Goal: Information Seeking & Learning: Learn about a topic

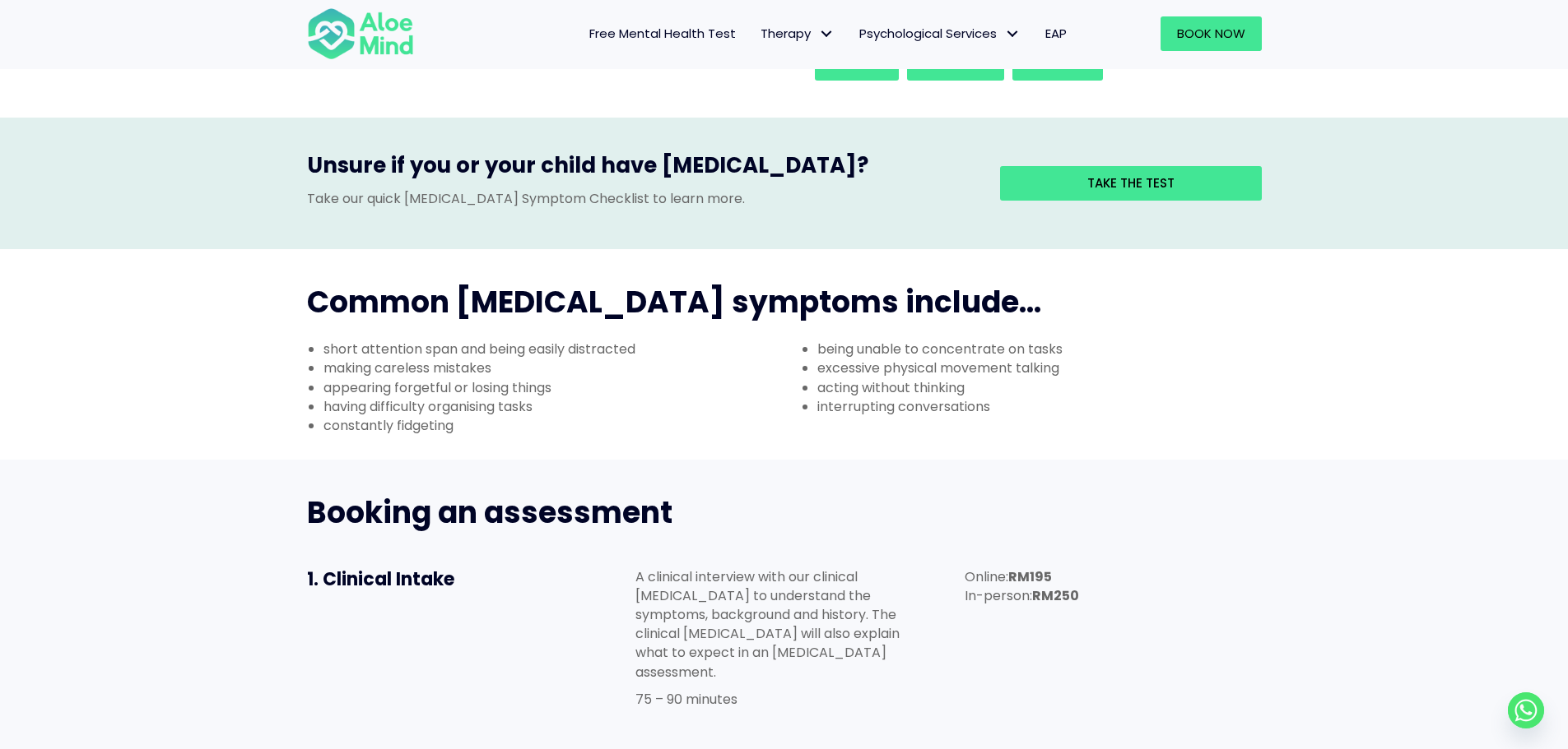
scroll to position [491, 0]
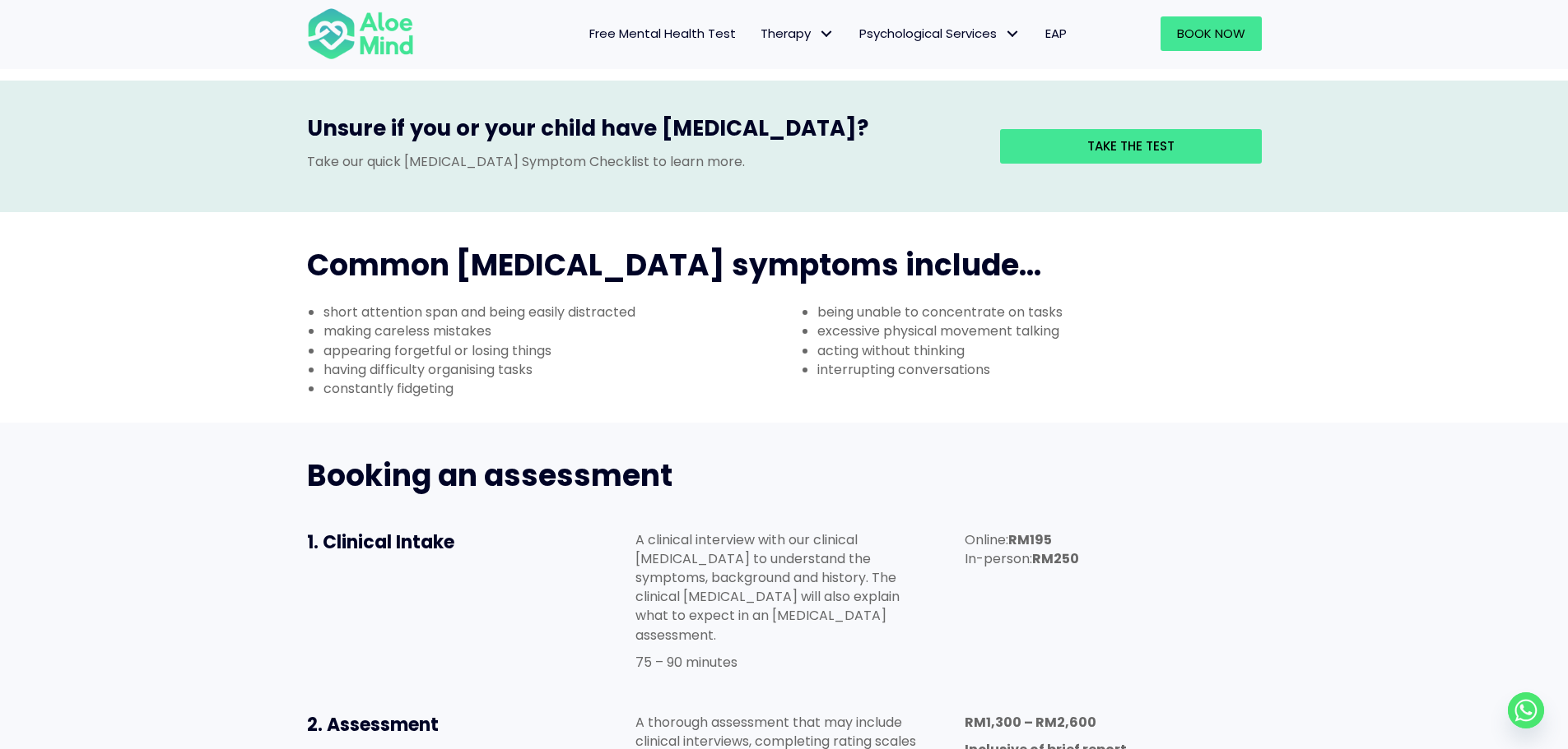
click at [476, 302] on li "short attention span and being easily distracted" at bounding box center [553, 312] width 461 height 19
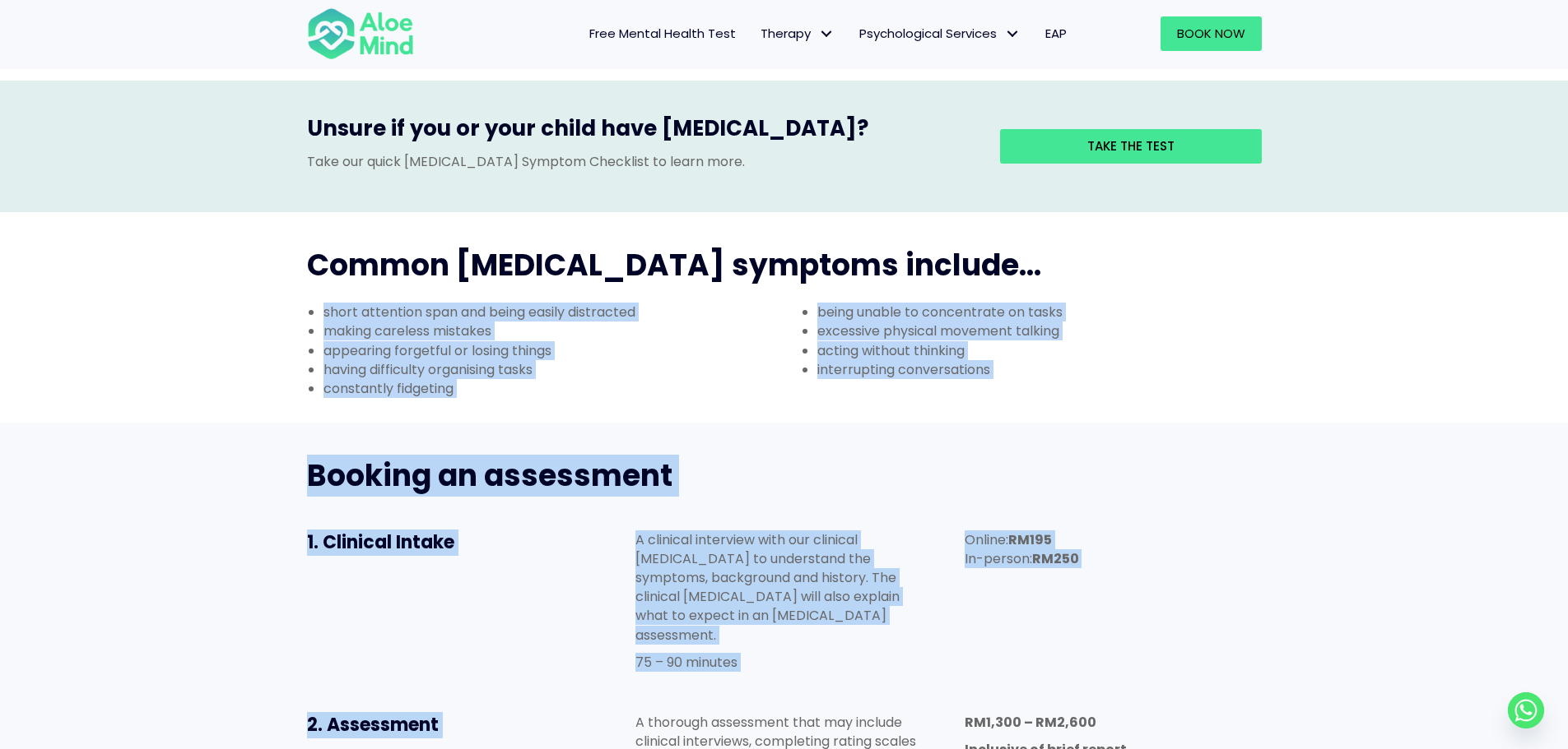
drag, startPoint x: 476, startPoint y: 230, endPoint x: 549, endPoint y: 658, distance: 434.2
click at [549, 658] on div "ADHD Assessment A comprehensive ADHD assessment to finally understand the root …" at bounding box center [784, 736] width 1568 height 2270
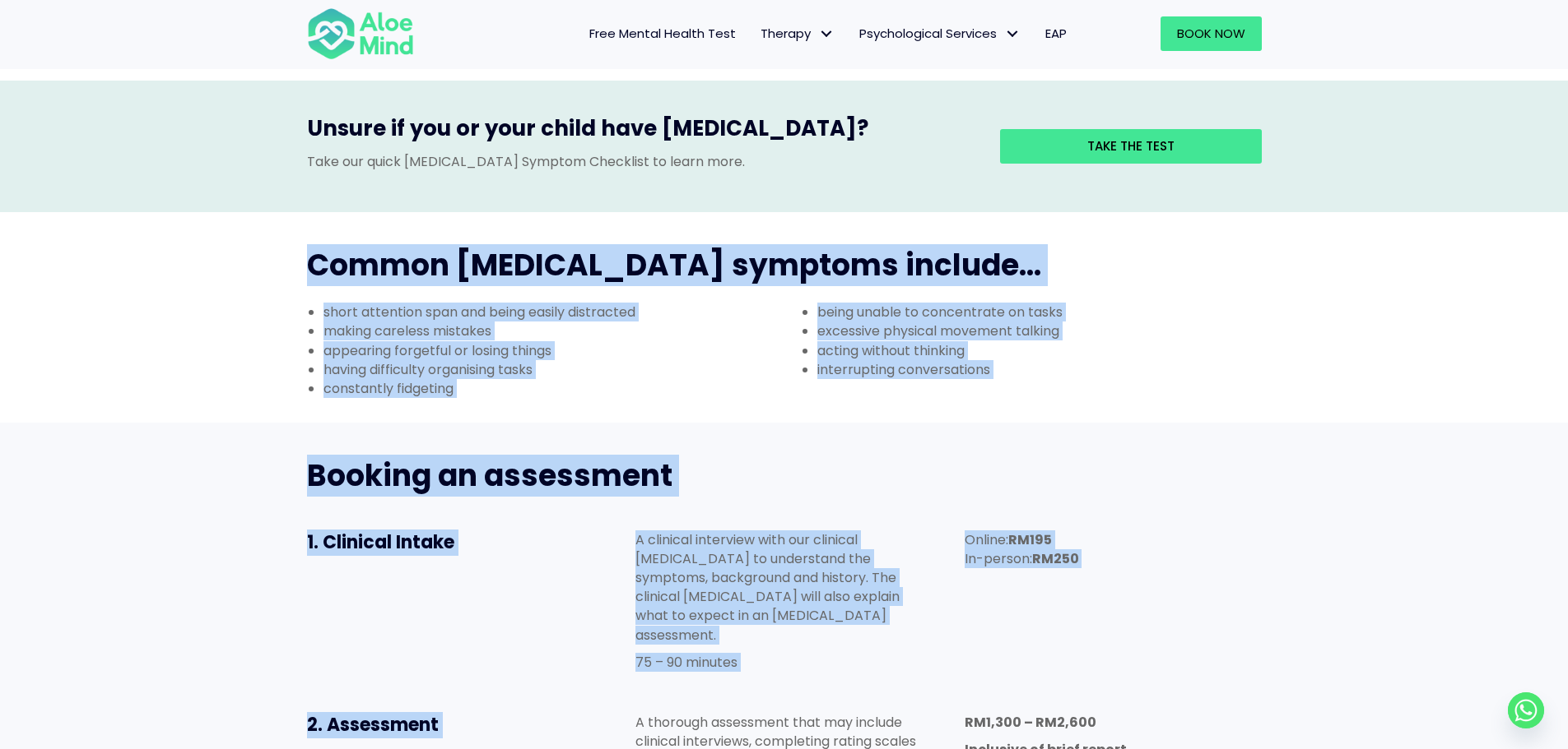
drag, startPoint x: 549, startPoint y: 658, endPoint x: 808, endPoint y: 219, distance: 509.7
click at [808, 219] on div "ADHD Assessment A comprehensive ADHD assessment to finally understand the root …" at bounding box center [784, 736] width 1568 height 2270
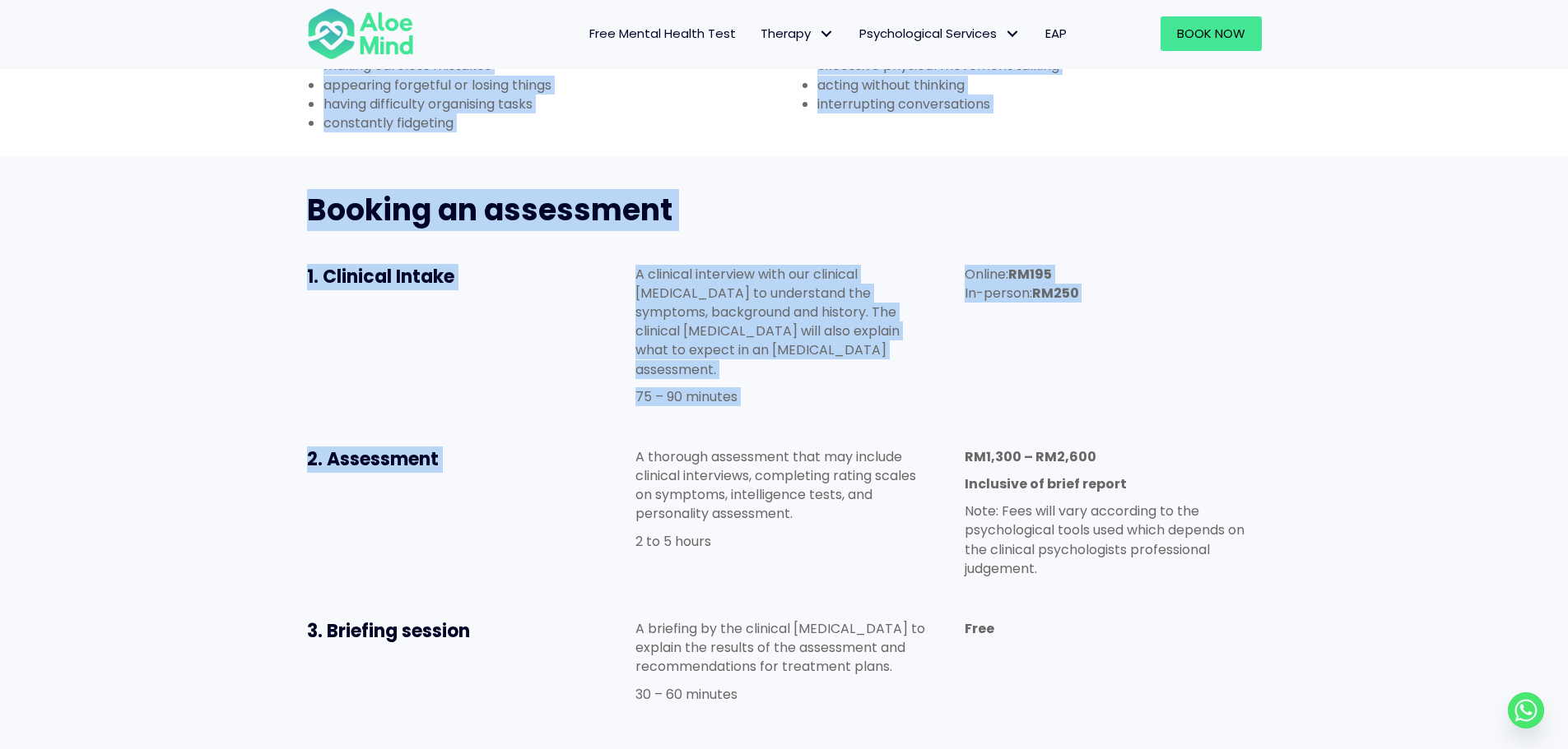
scroll to position [737, 0]
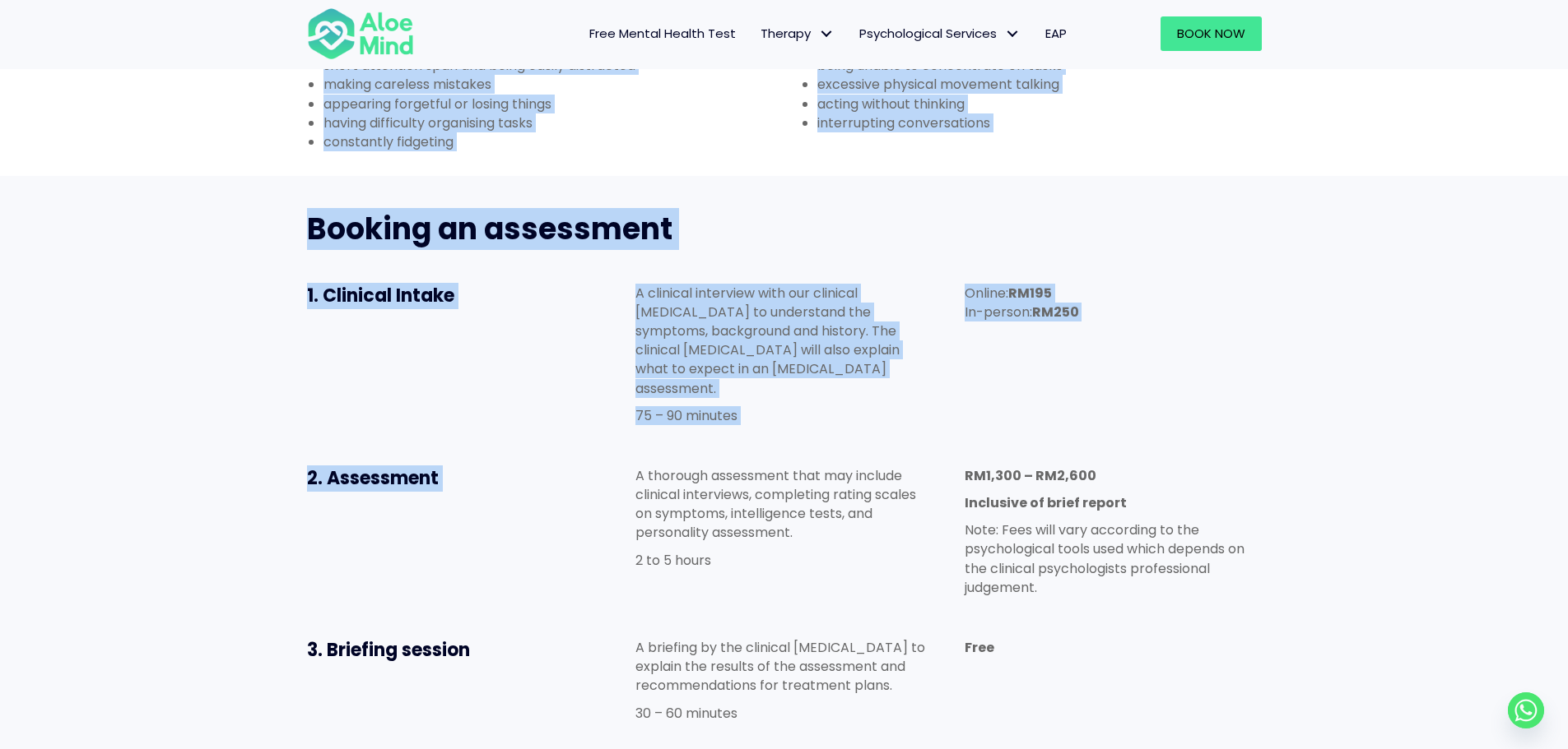
click at [637, 450] on div "A thorough assessment that may include clinical interviews, completing rating s…" at bounding box center [783, 523] width 329 height 145
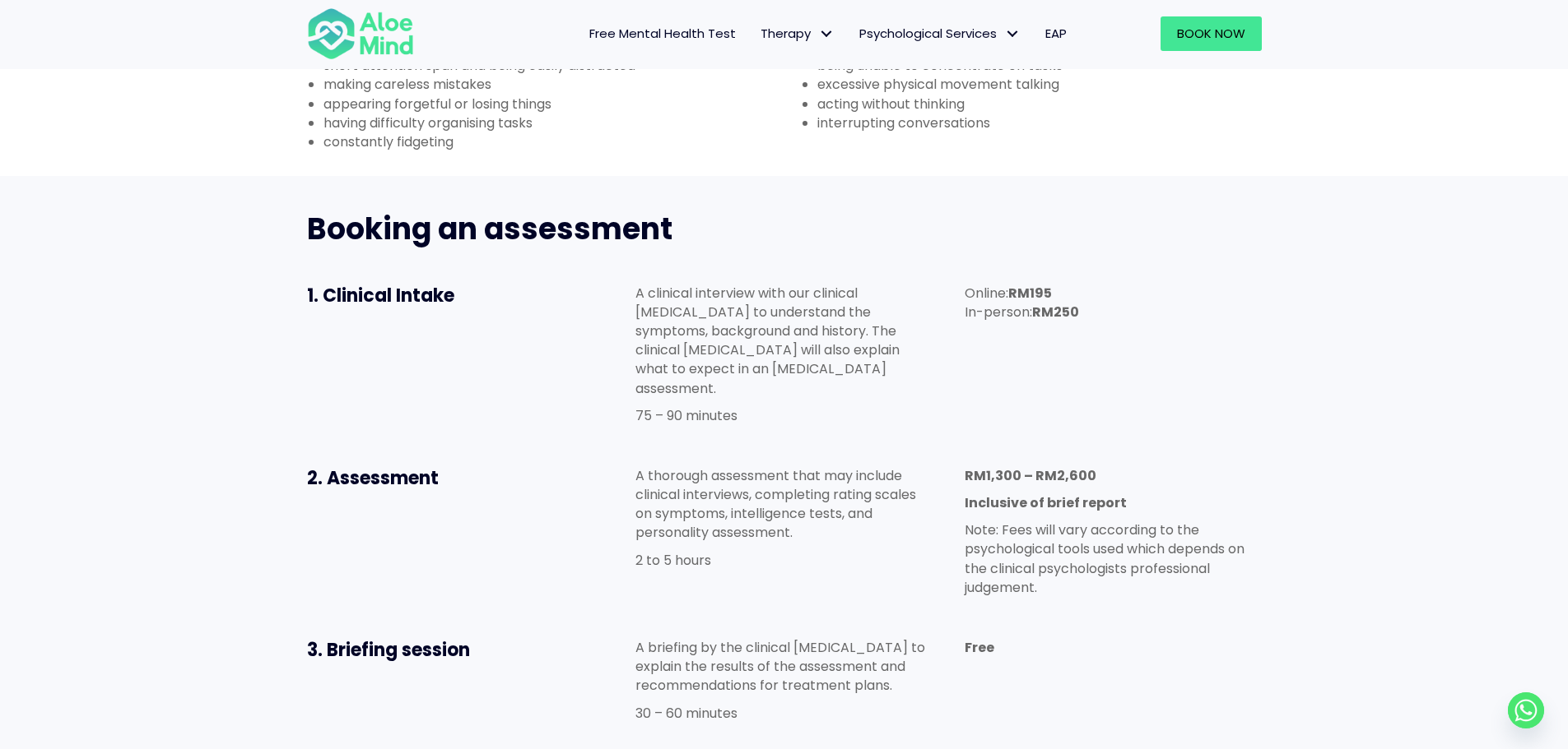
click at [687, 284] on p "A clinical interview with our clinical psychologist to understand the symptoms,…" at bounding box center [783, 341] width 296 height 114
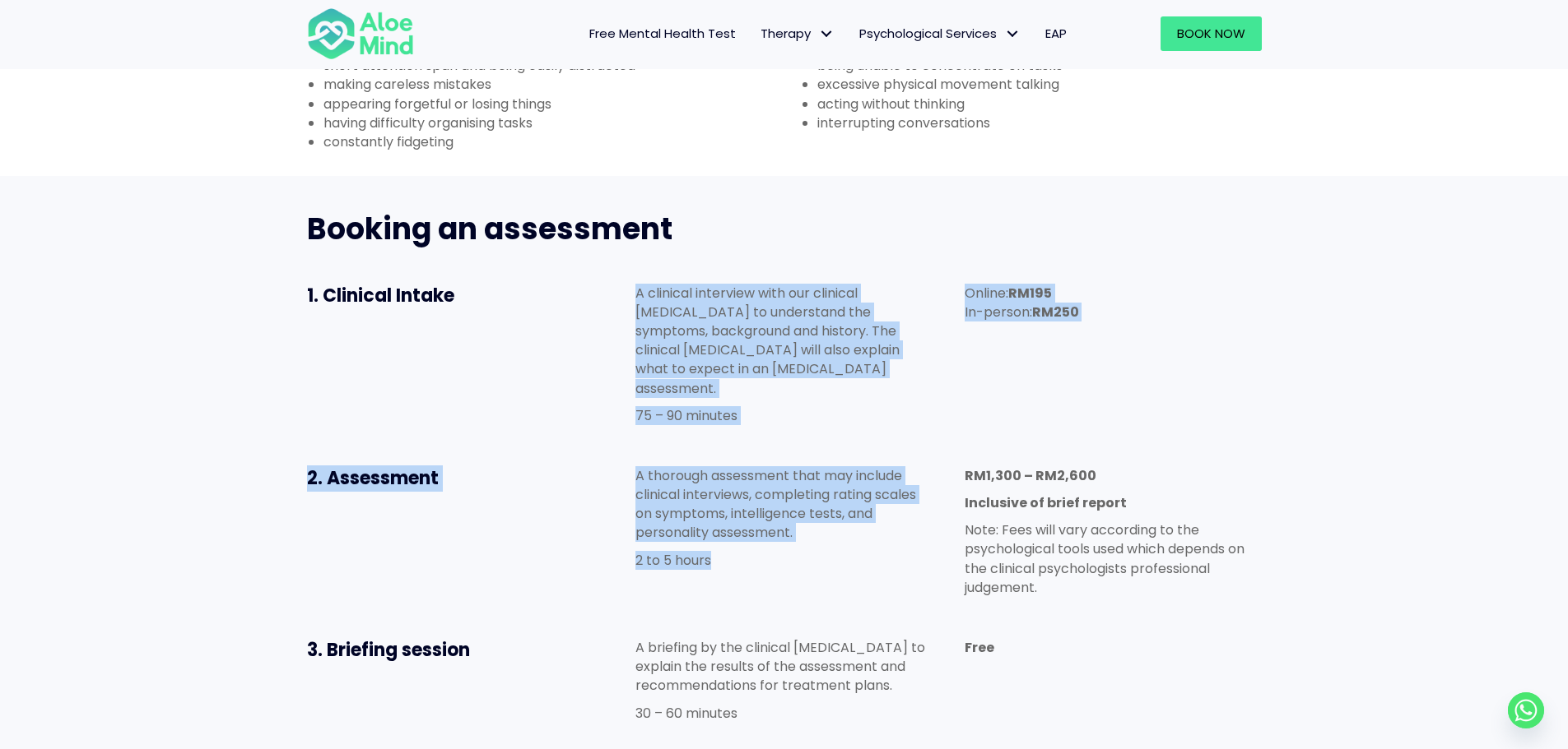
drag, startPoint x: 687, startPoint y: 260, endPoint x: 690, endPoint y: 446, distance: 186.0
click at [690, 446] on div "Booking an assessment 1. Clinical Intake A clinical interview with our clinical…" at bounding box center [784, 510] width 988 height 634
click at [690, 467] on div "A thorough assessment that may include clinical interviews, completing rating s…" at bounding box center [783, 518] width 296 height 104
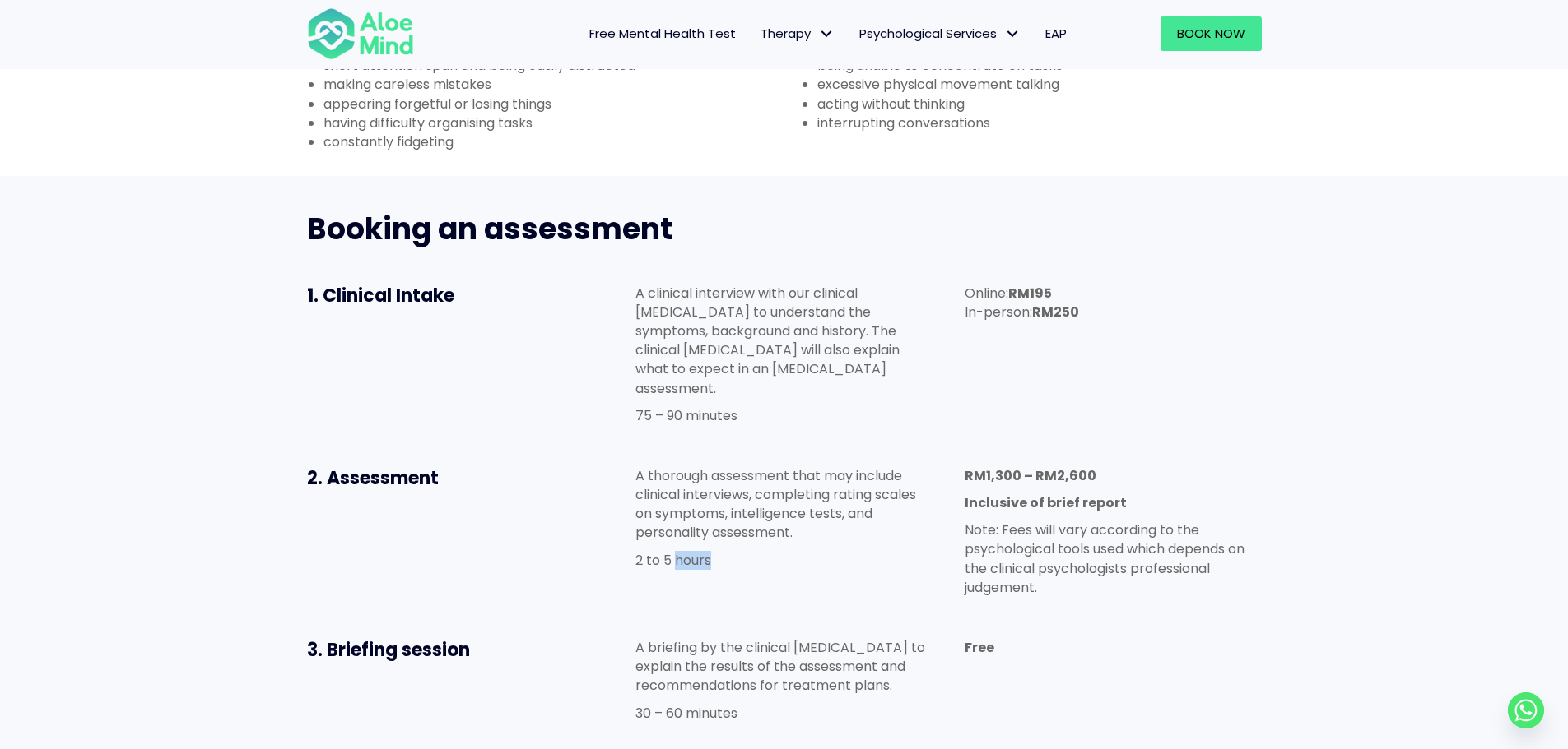
click at [690, 467] on div "A thorough assessment that may include clinical interviews, completing rating s…" at bounding box center [783, 518] width 296 height 104
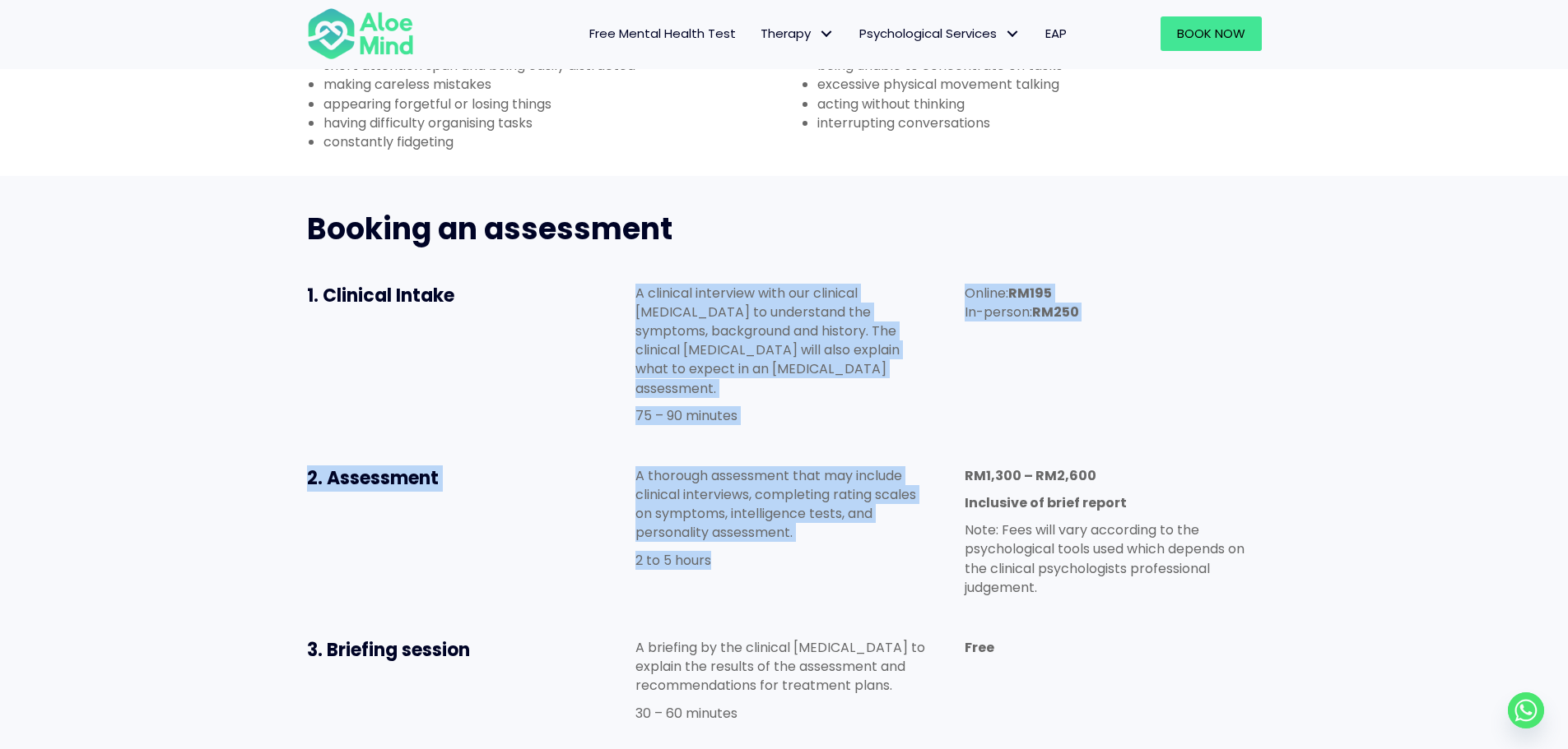
drag, startPoint x: 690, startPoint y: 446, endPoint x: 691, endPoint y: 280, distance: 166.0
click at [691, 280] on div "Booking an assessment 1. Clinical Intake A clinical interview with our clinical…" at bounding box center [784, 510] width 988 height 634
click at [691, 284] on p "A clinical interview with our clinical psychologist to understand the symptoms,…" at bounding box center [783, 341] width 296 height 114
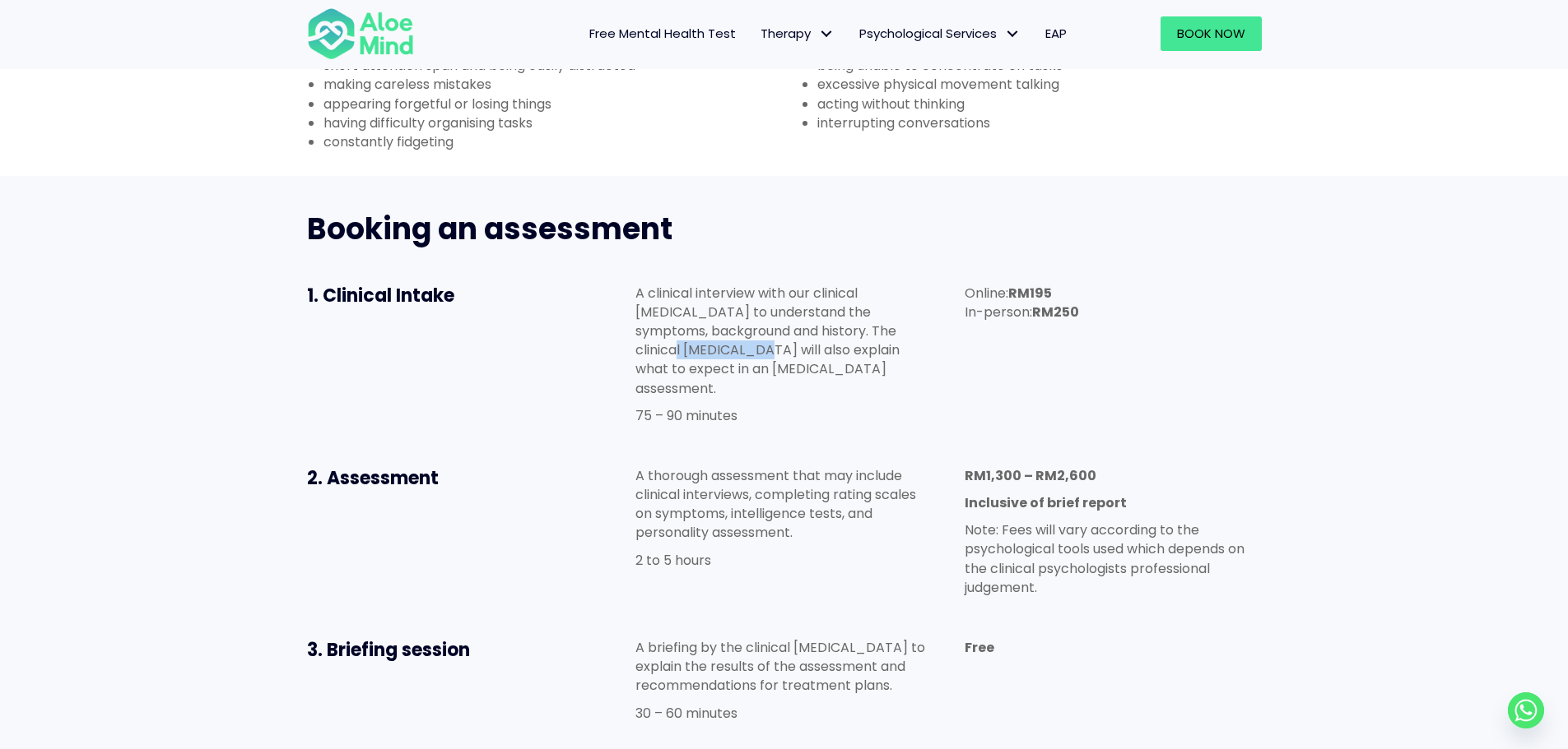
click at [691, 284] on p "A clinical interview with our clinical psychologist to understand the symptoms,…" at bounding box center [783, 341] width 296 height 114
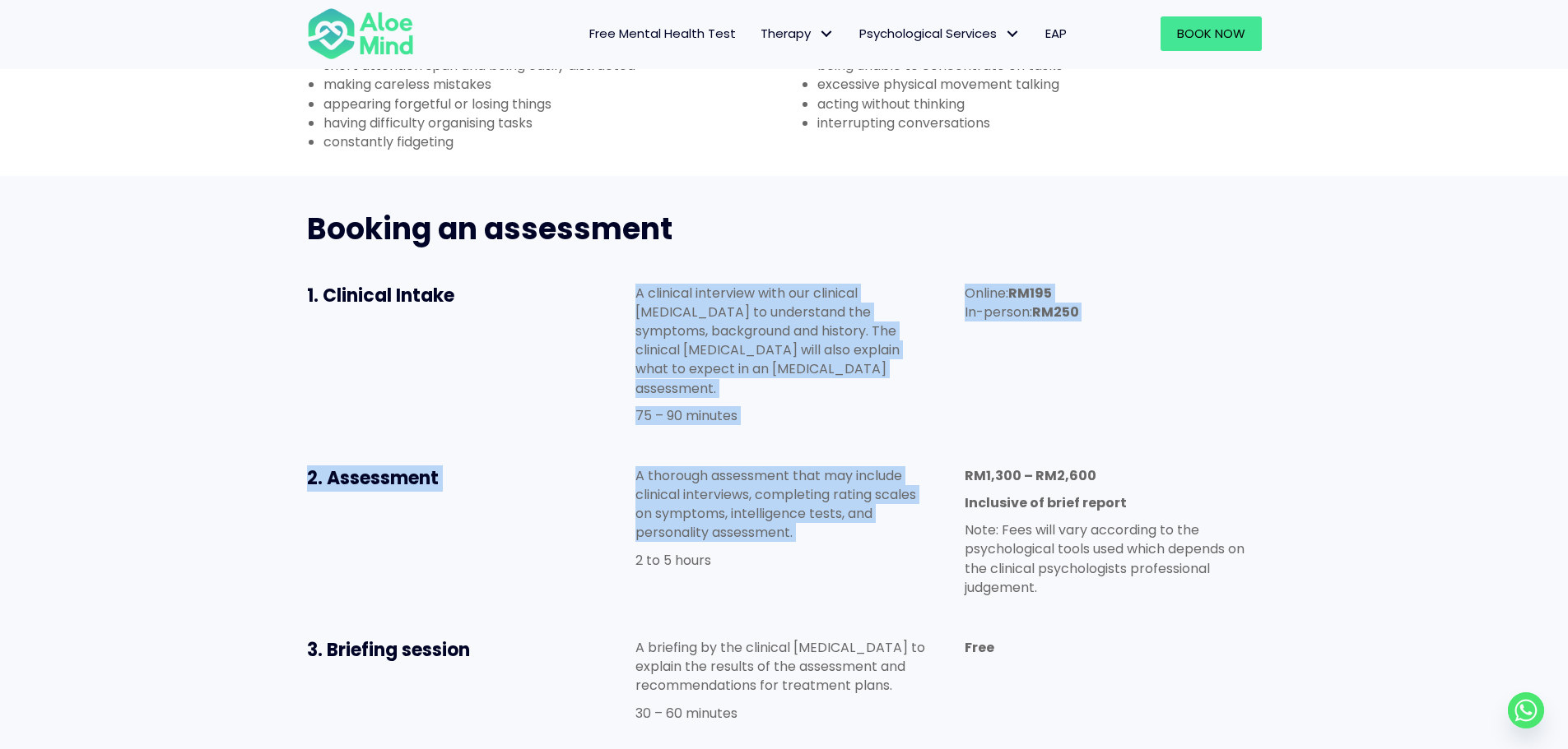
drag, startPoint x: 691, startPoint y: 280, endPoint x: 695, endPoint y: 409, distance: 129.1
click at [695, 409] on div "Booking an assessment 1. Clinical Intake A clinical interview with our clinical…" at bounding box center [784, 510] width 988 height 634
click at [695, 467] on p "A thorough assessment that may include clinical interviews, completing rating s…" at bounding box center [783, 505] width 296 height 77
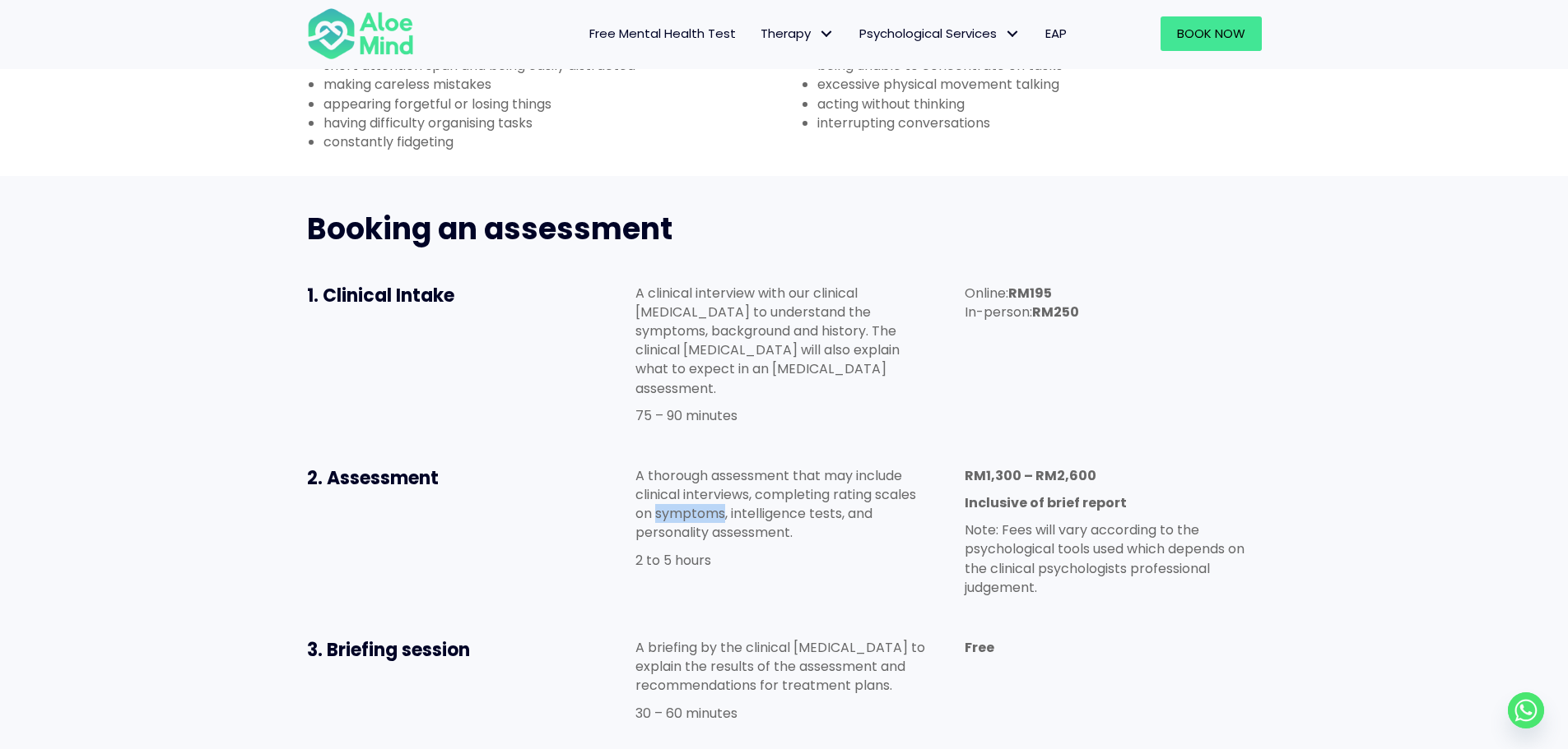
click at [695, 467] on p "A thorough assessment that may include clinical interviews, completing rating s…" at bounding box center [783, 505] width 296 height 77
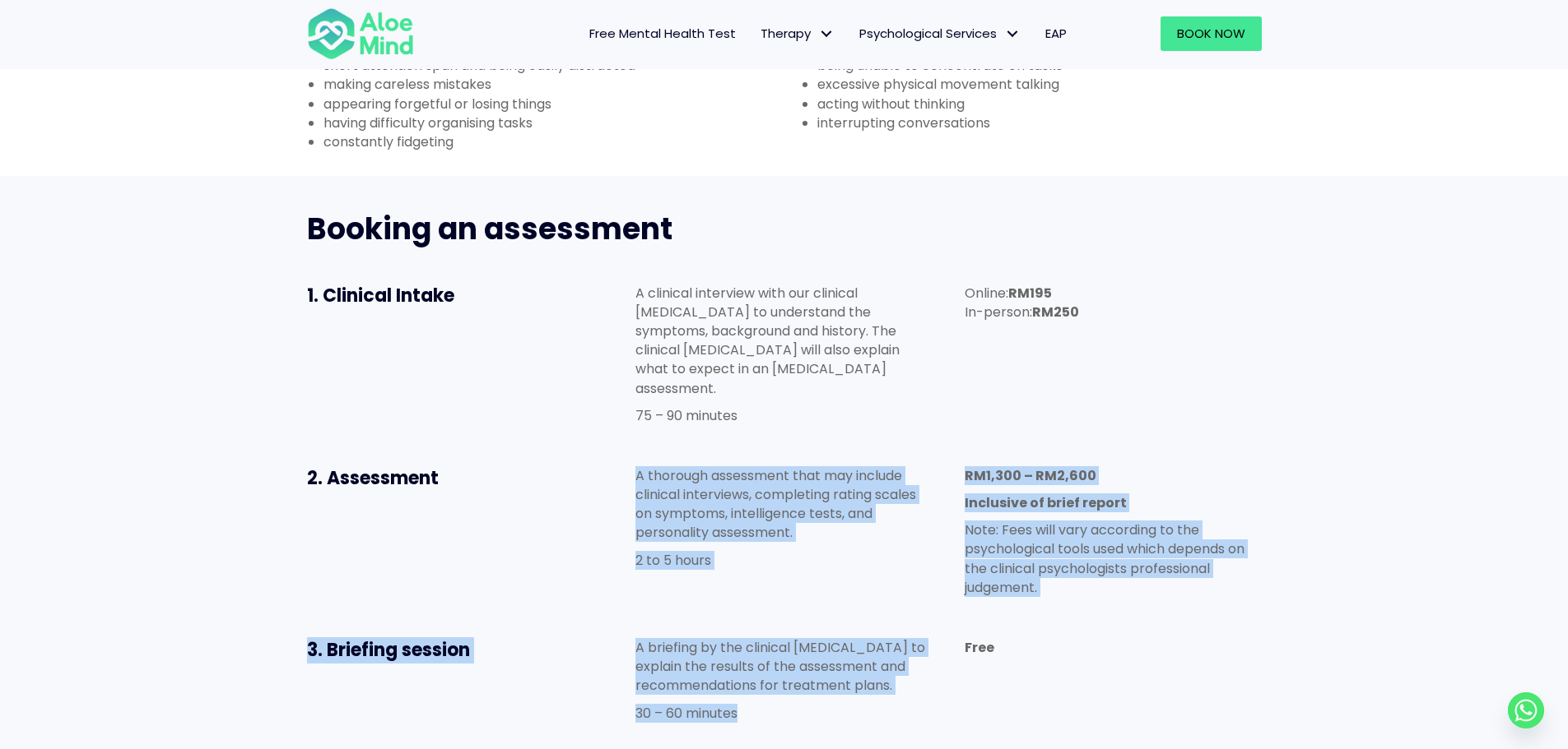
drag, startPoint x: 695, startPoint y: 409, endPoint x: 754, endPoint y: 632, distance: 230.7
click at [754, 632] on div "Booking an assessment 1. Clinical Intake A clinical interview with our clinical…" at bounding box center [784, 510] width 988 height 634
click at [754, 638] on p "A briefing by the clinical psychologist to explain the results of the assessmen…" at bounding box center [783, 667] width 296 height 58
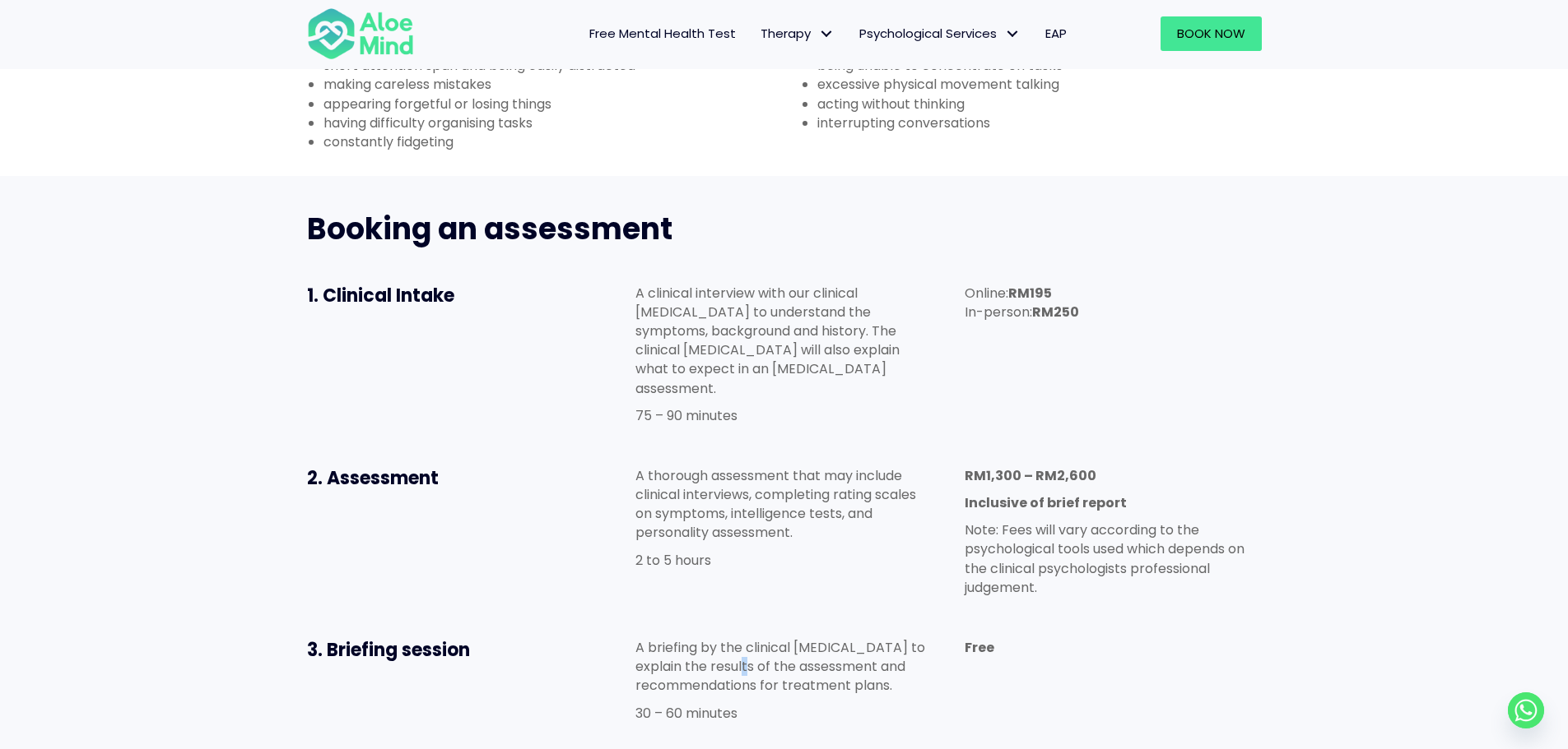
click at [754, 638] on p "A briefing by the clinical psychologist to explain the results of the assessmen…" at bounding box center [783, 667] width 296 height 58
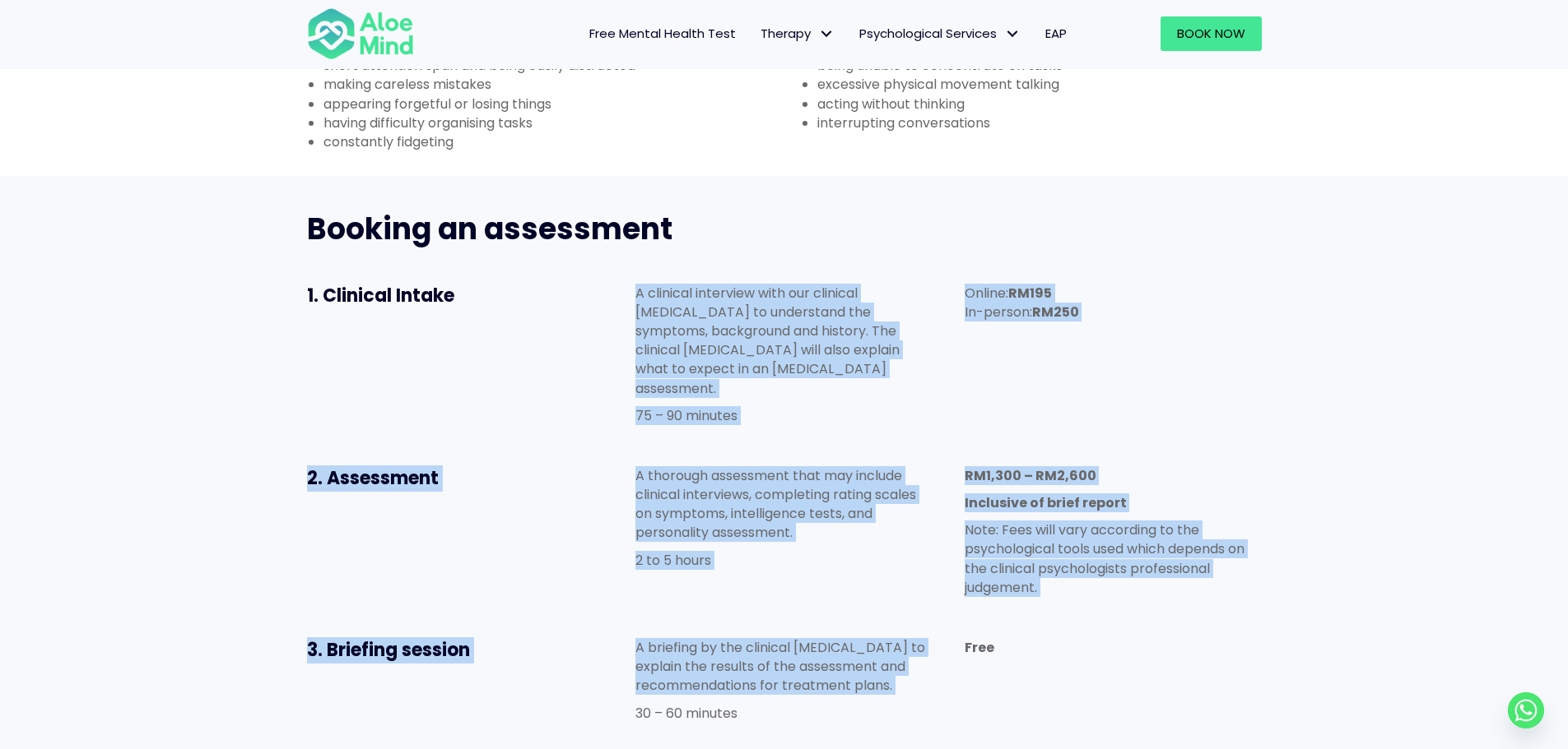
drag, startPoint x: 754, startPoint y: 577, endPoint x: 717, endPoint y: 250, distance: 329.1
click at [717, 250] on div "Booking an assessment 1. Clinical Intake A clinical interview with our clinical…" at bounding box center [784, 510] width 988 height 634
click at [717, 284] on p "A clinical interview with our clinical psychologist to understand the symptoms,…" at bounding box center [783, 341] width 296 height 114
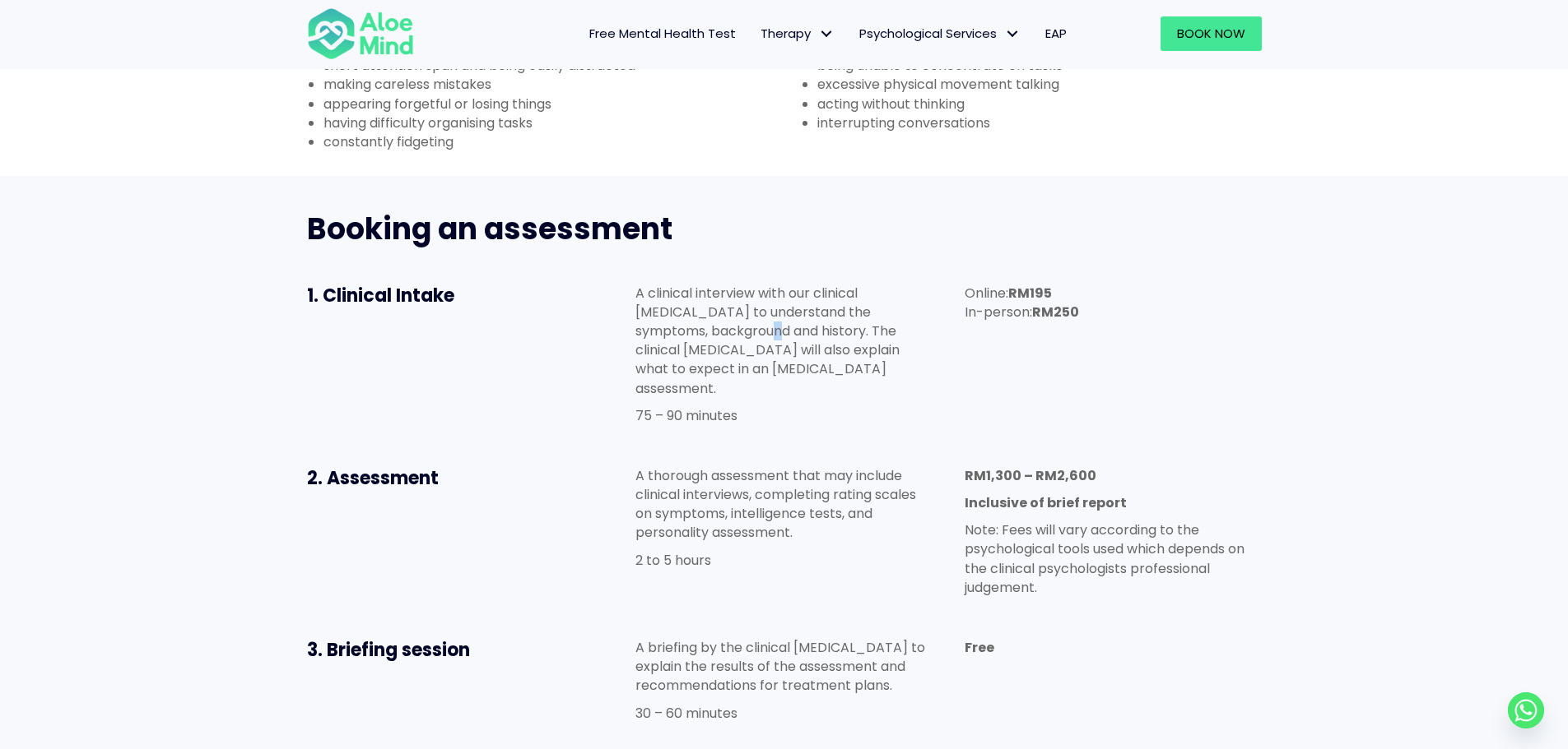
click at [717, 284] on p "A clinical interview with our clinical psychologist to understand the symptoms,…" at bounding box center [783, 341] width 296 height 114
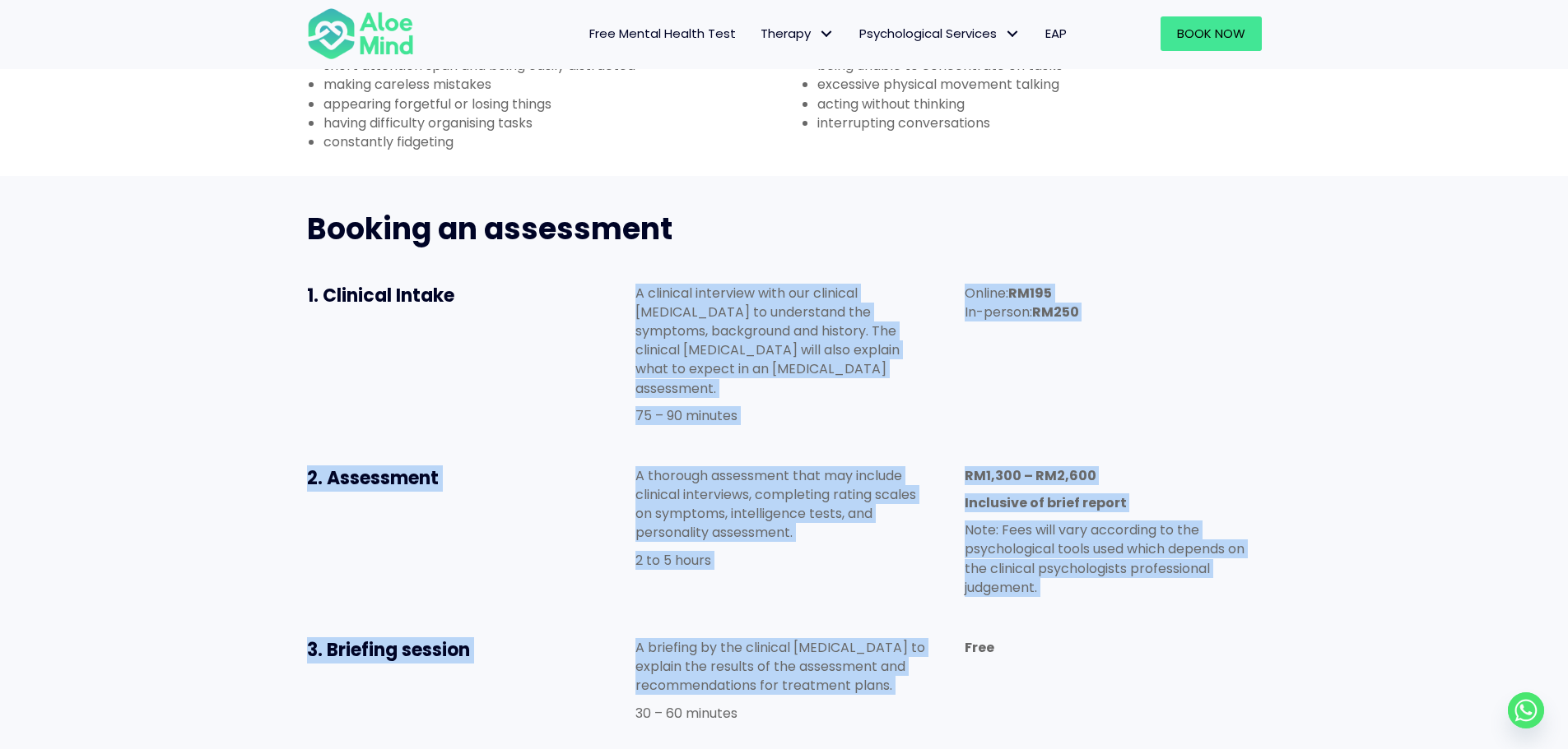
drag, startPoint x: 717, startPoint y: 250, endPoint x: 775, endPoint y: 575, distance: 330.1
click at [775, 575] on div "Booking an assessment 1. Clinical Intake A clinical interview with our clinical…" at bounding box center [784, 510] width 988 height 634
click at [775, 638] on p "A briefing by the clinical psychologist to explain the results of the assessmen…" at bounding box center [783, 667] width 296 height 58
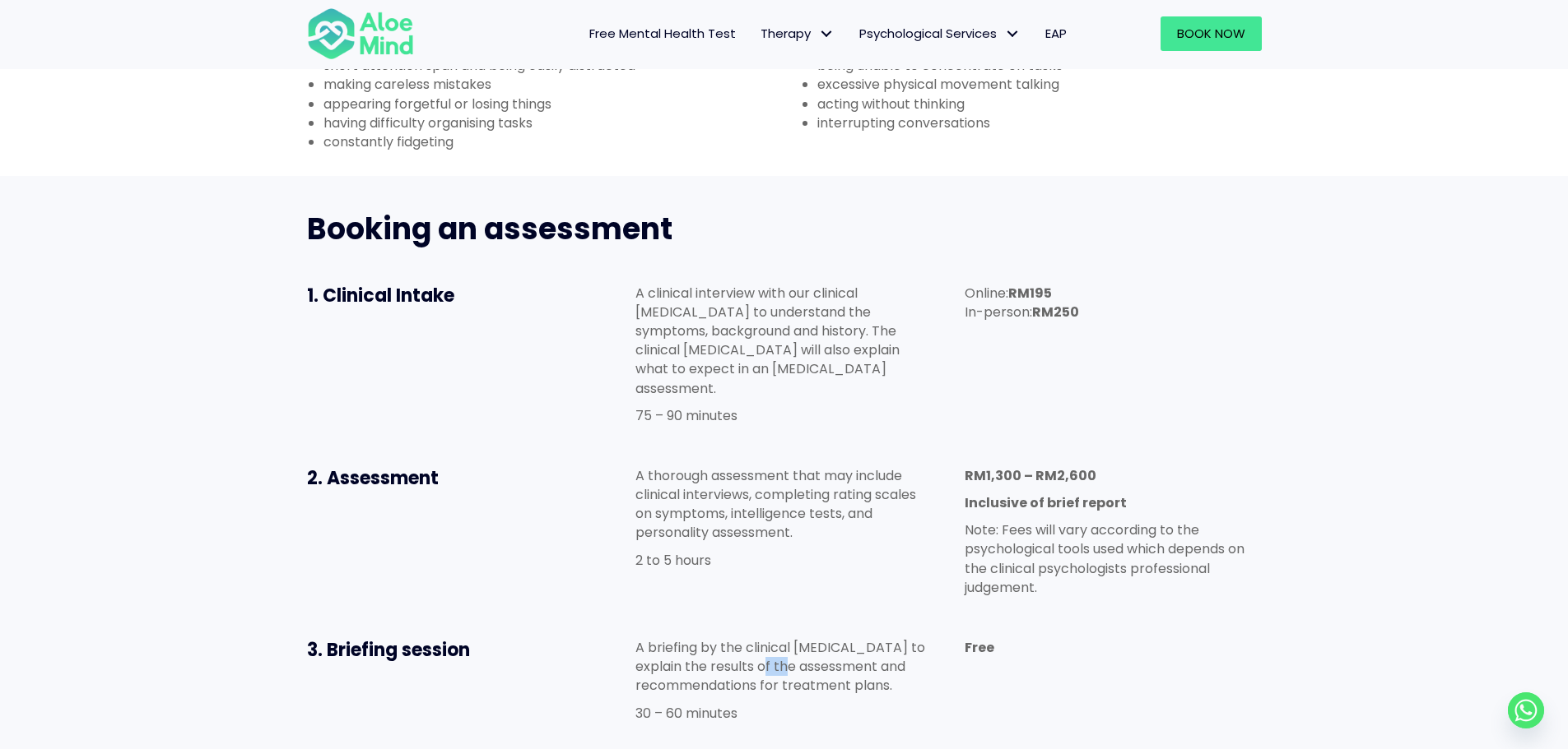
click at [775, 638] on p "A briefing by the clinical psychologist to explain the results of the assessmen…" at bounding box center [783, 667] width 296 height 58
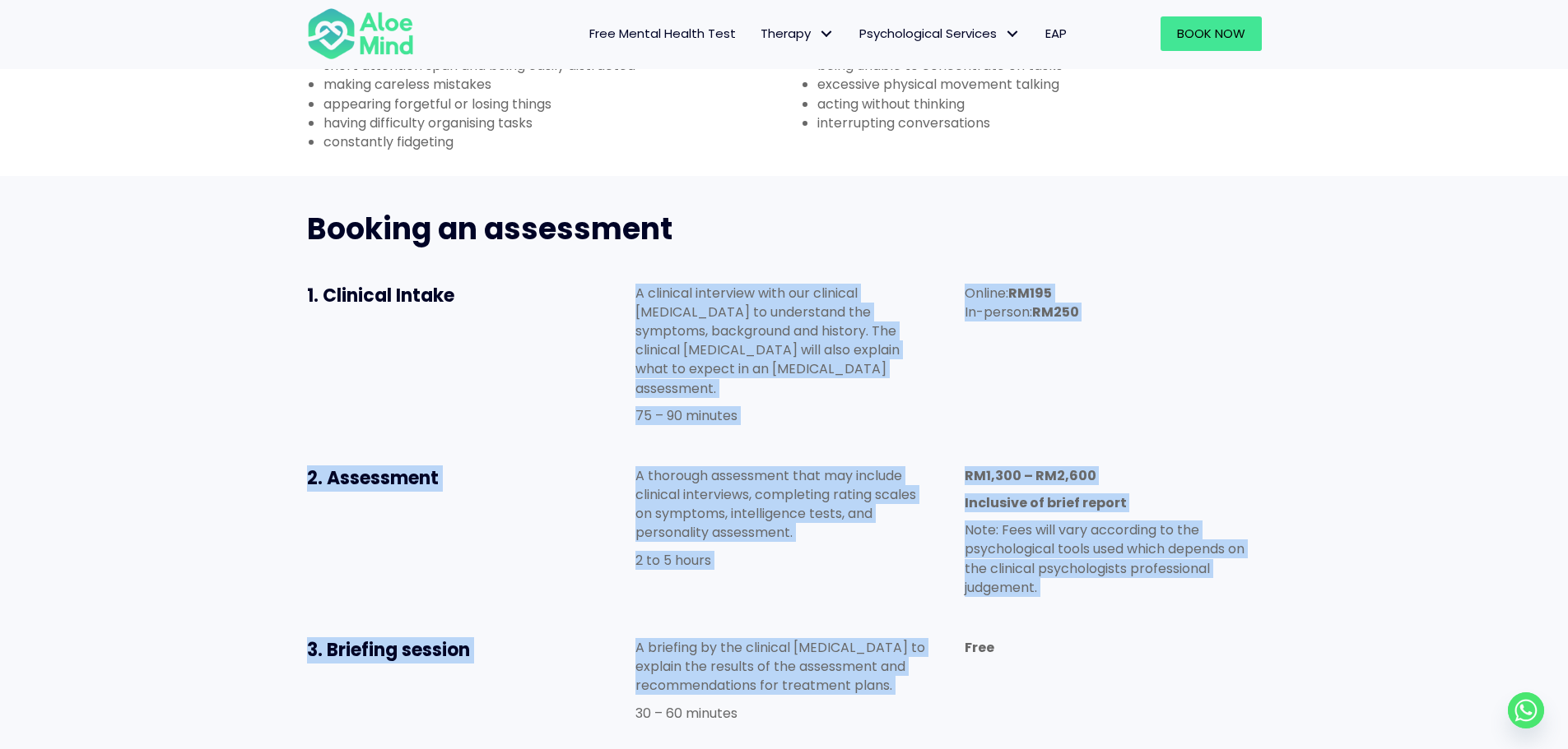
drag, startPoint x: 775, startPoint y: 575, endPoint x: 776, endPoint y: 276, distance: 299.0
click at [776, 276] on div "Booking an assessment 1. Clinical Intake A clinical interview with our clinical…" at bounding box center [784, 510] width 988 height 634
click at [776, 284] on p "A clinical interview with our clinical psychologist to understand the symptoms,…" at bounding box center [783, 341] width 296 height 114
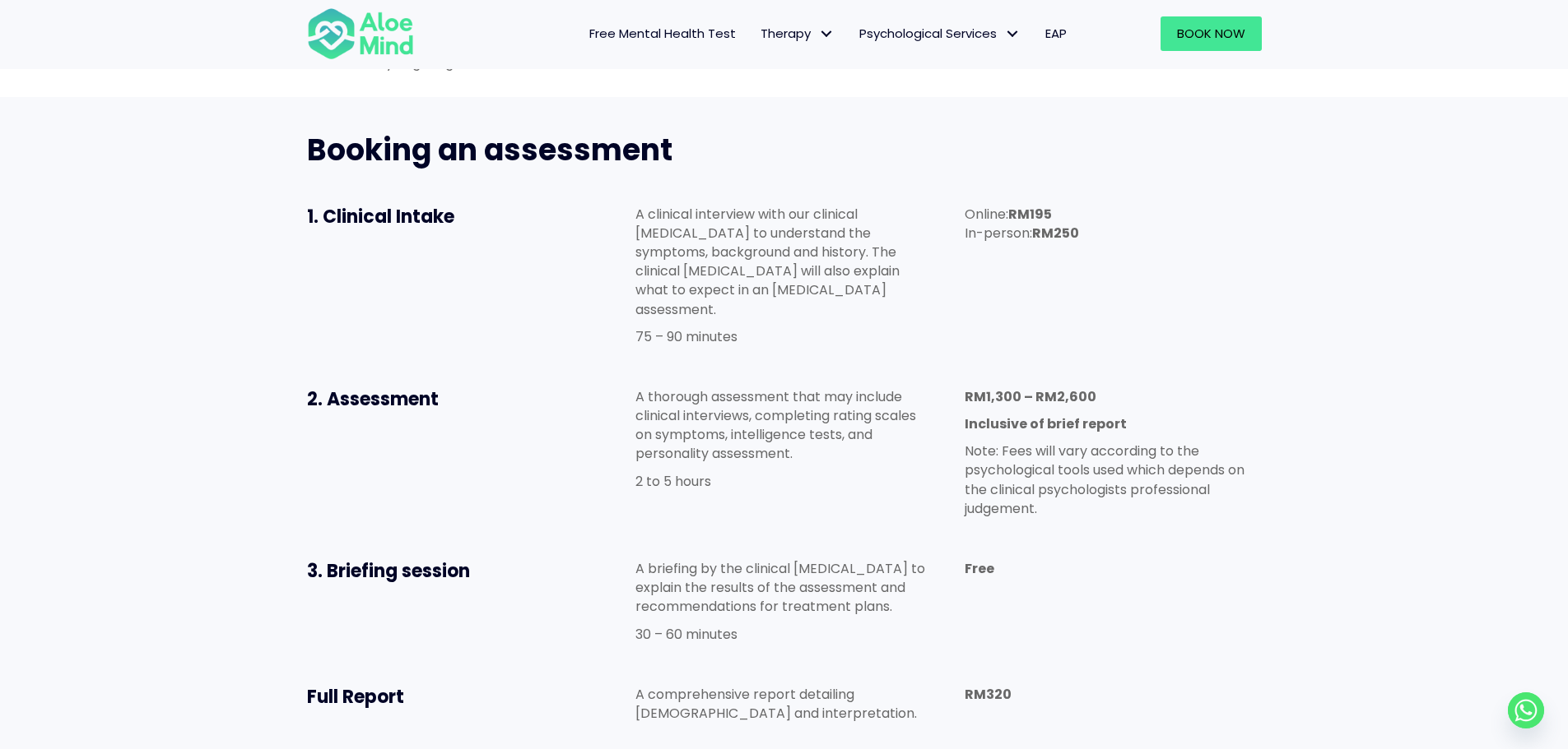
scroll to position [819, 0]
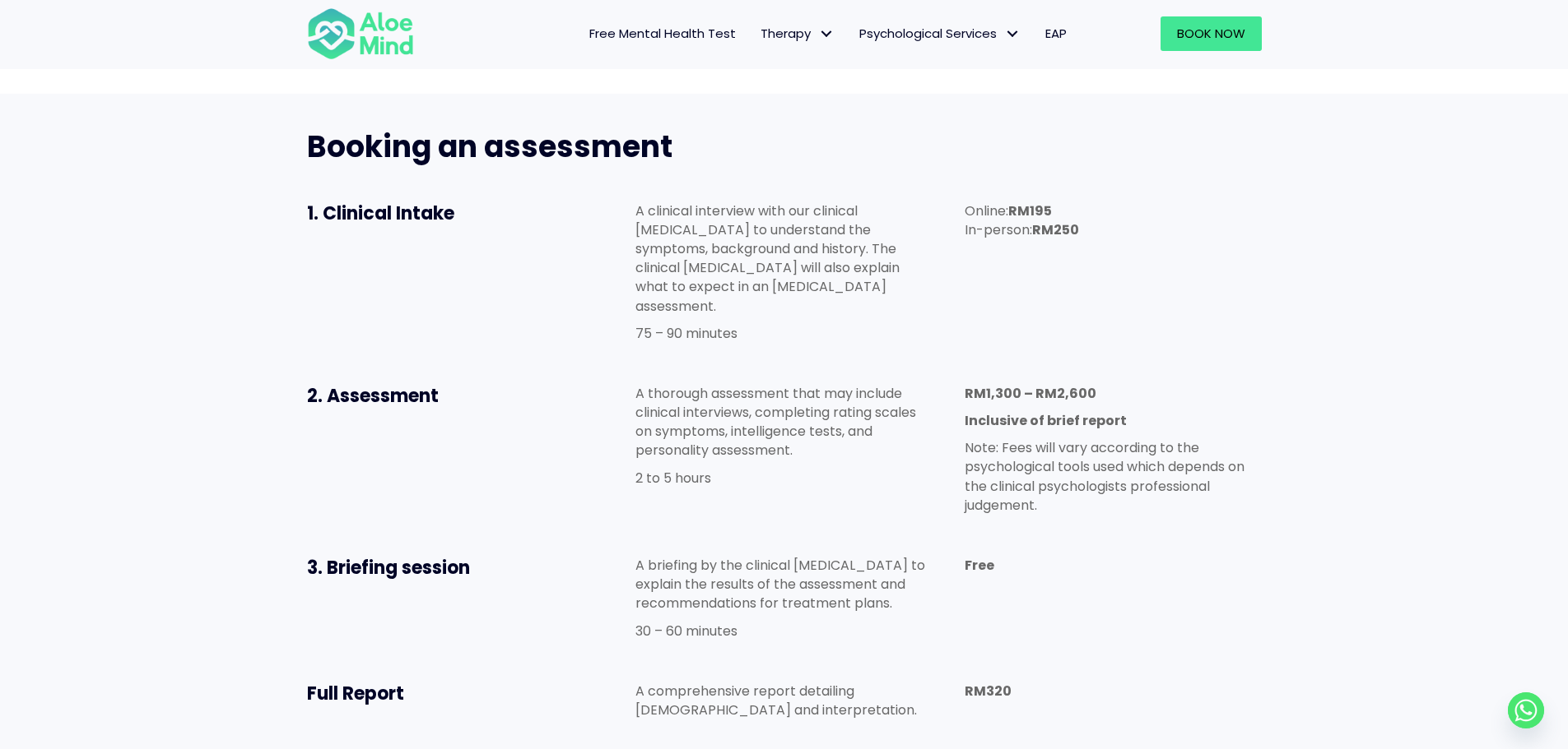
click at [991, 384] on strong "RM1,300 – RM2,600" at bounding box center [1030, 394] width 131 height 19
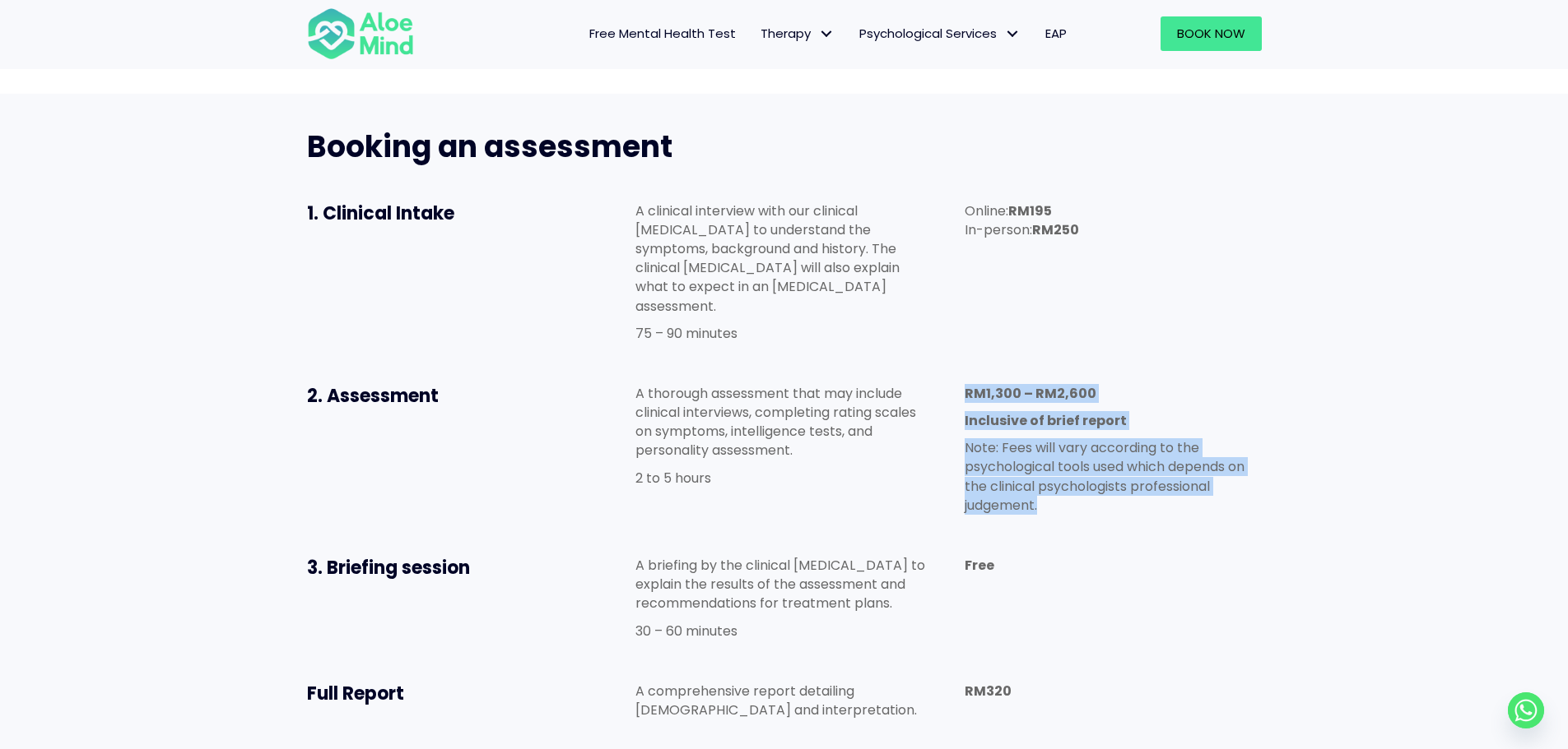
drag, startPoint x: 991, startPoint y: 288, endPoint x: 987, endPoint y: 371, distance: 83.1
click at [987, 384] on div "RM1,300 – RM2,600 Inclusive of brief report Note: Fees will vary according to t…" at bounding box center [1112, 449] width 296 height 130
click at [987, 439] on p "Note: Fees will vary according to the psychological tools used which depends on…" at bounding box center [1112, 477] width 296 height 77
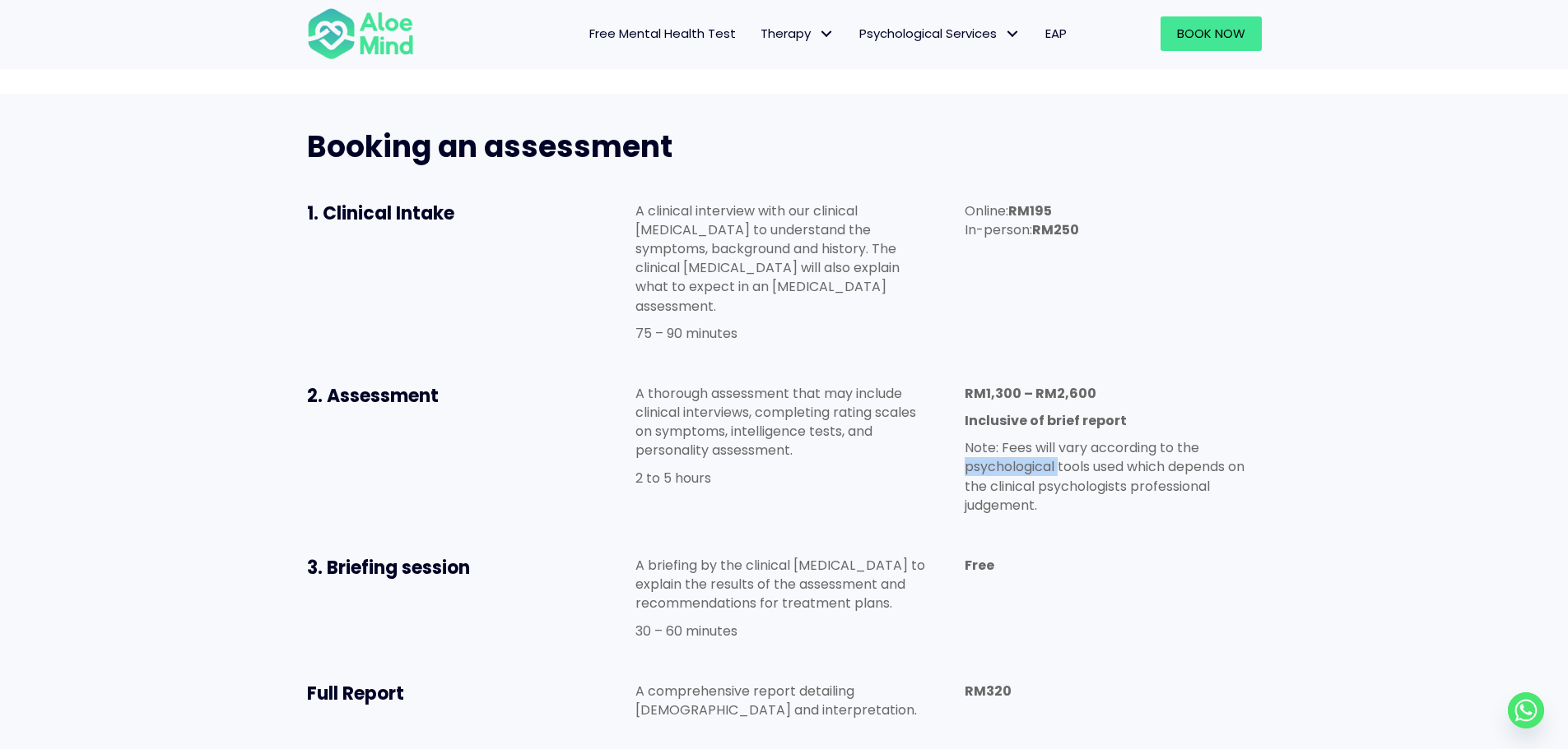
click at [987, 439] on p "Note: Fees will vary according to the psychological tools used which depends on…" at bounding box center [1112, 477] width 296 height 77
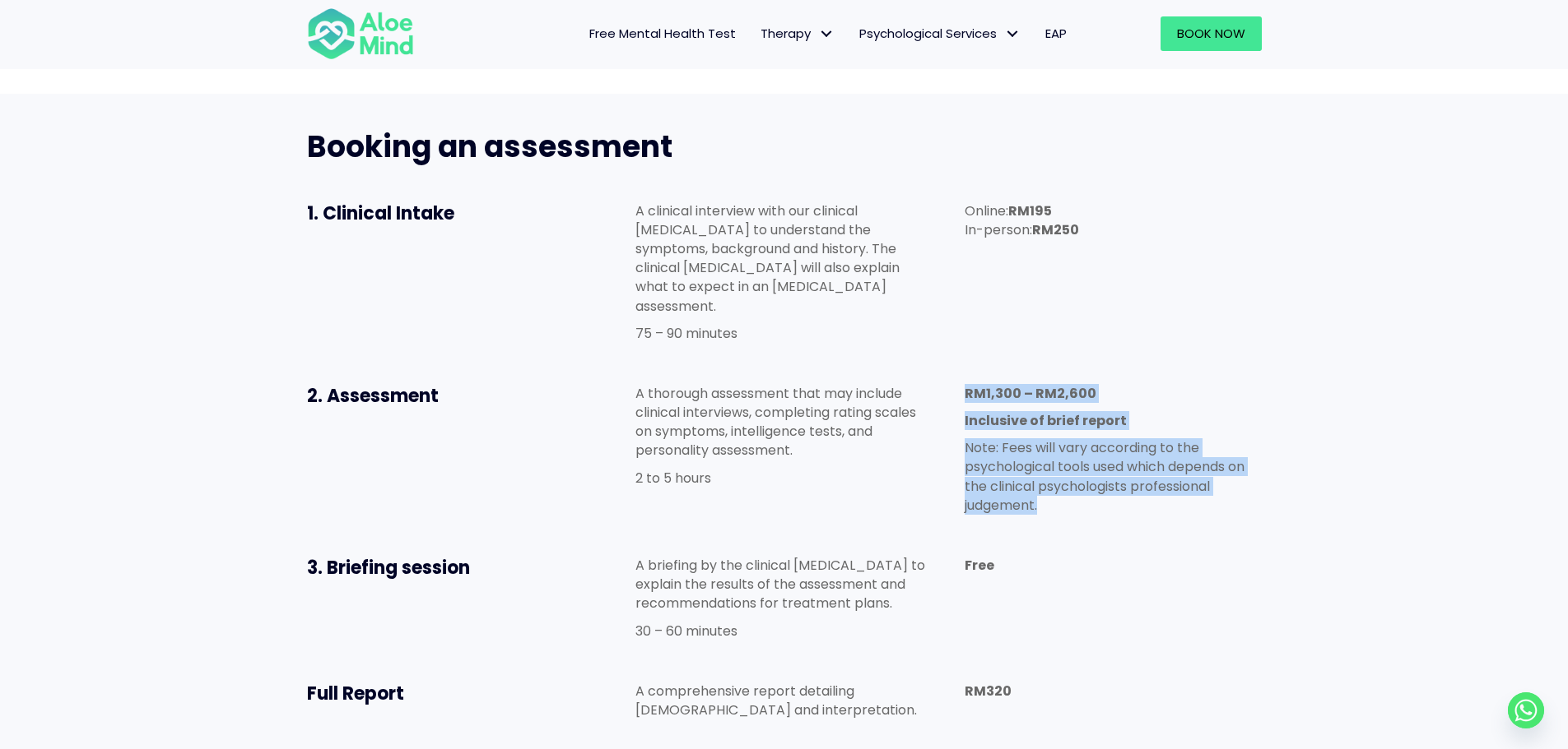
drag, startPoint x: 987, startPoint y: 371, endPoint x: 1011, endPoint y: 271, distance: 102.8
click at [1011, 368] on div "RM1,300 – RM2,600 Inclusive of brief report Note: Fees will vary according to t…" at bounding box center [1112, 454] width 329 height 172
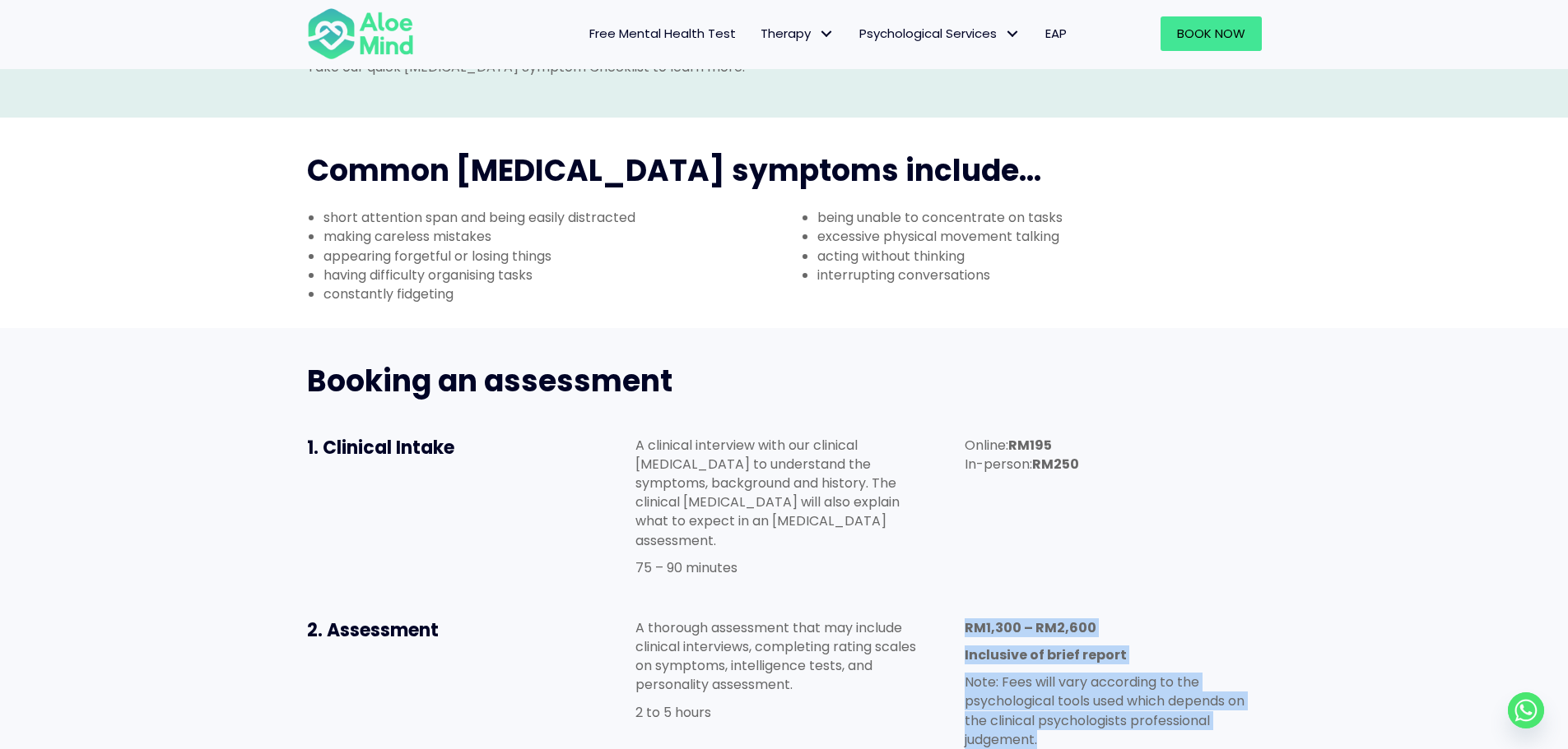
scroll to position [573, 0]
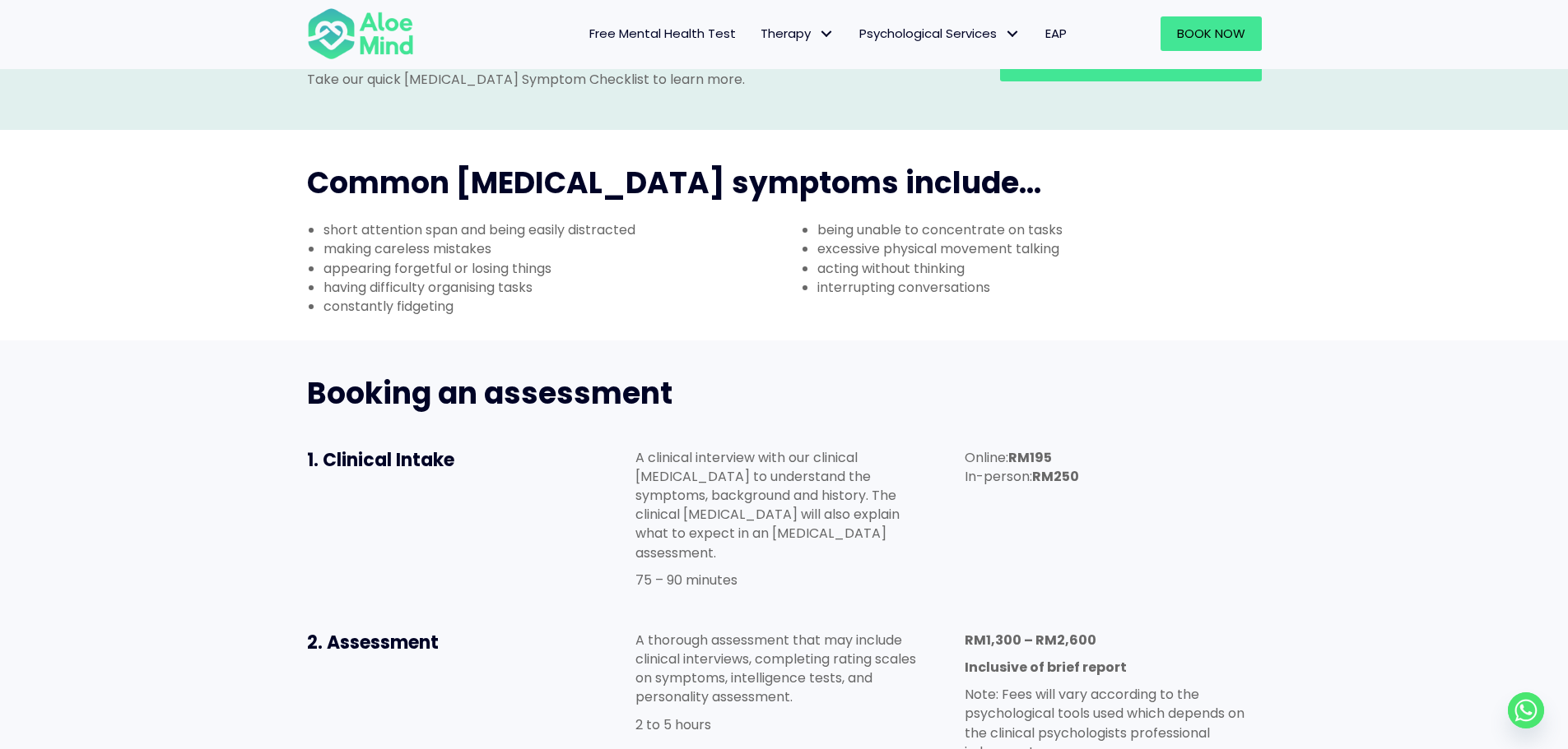
click at [819, 448] on p "A clinical interview with our clinical psychologist to understand the symptoms,…" at bounding box center [783, 505] width 296 height 114
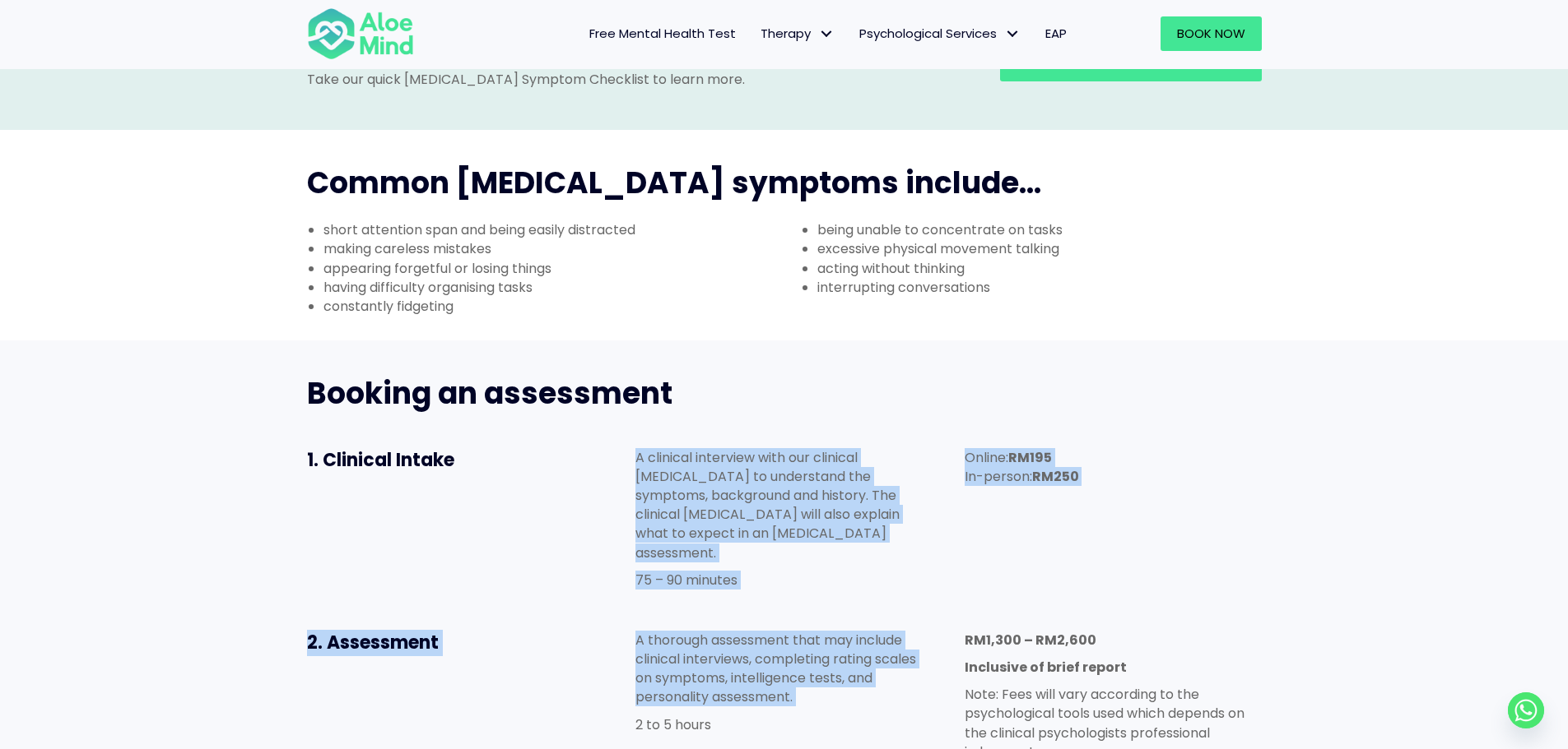
drag, startPoint x: 819, startPoint y: 414, endPoint x: 816, endPoint y: 594, distance: 180.0
click at [816, 594] on div "Booking an assessment 1. Clinical Intake A clinical interview with our clinical…" at bounding box center [784, 674] width 988 height 634
click at [816, 631] on p "A thorough assessment that may include clinical interviews, completing rating s…" at bounding box center [783, 669] width 296 height 77
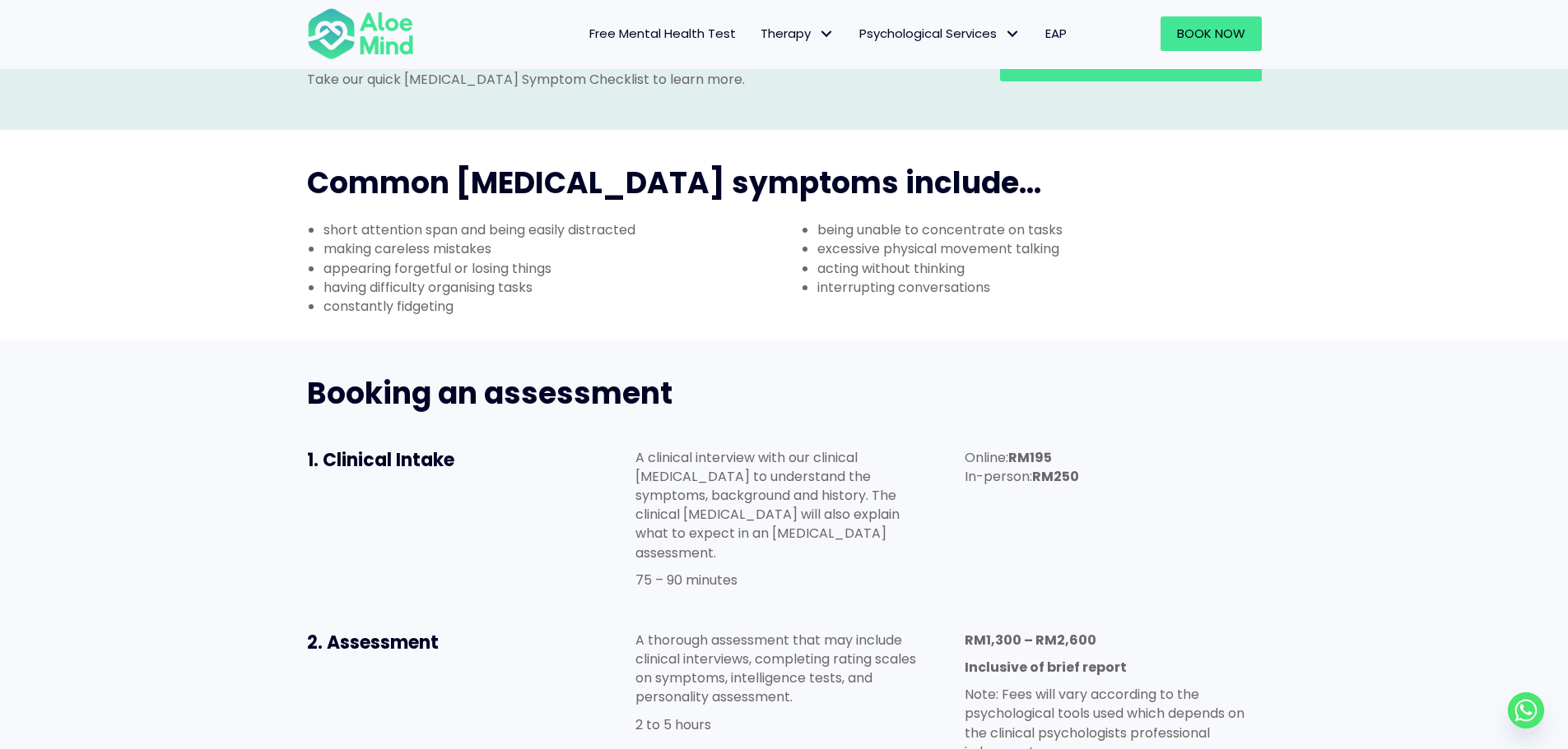
click at [816, 631] on p "A thorough assessment that may include clinical interviews, completing rating s…" at bounding box center [783, 669] width 296 height 77
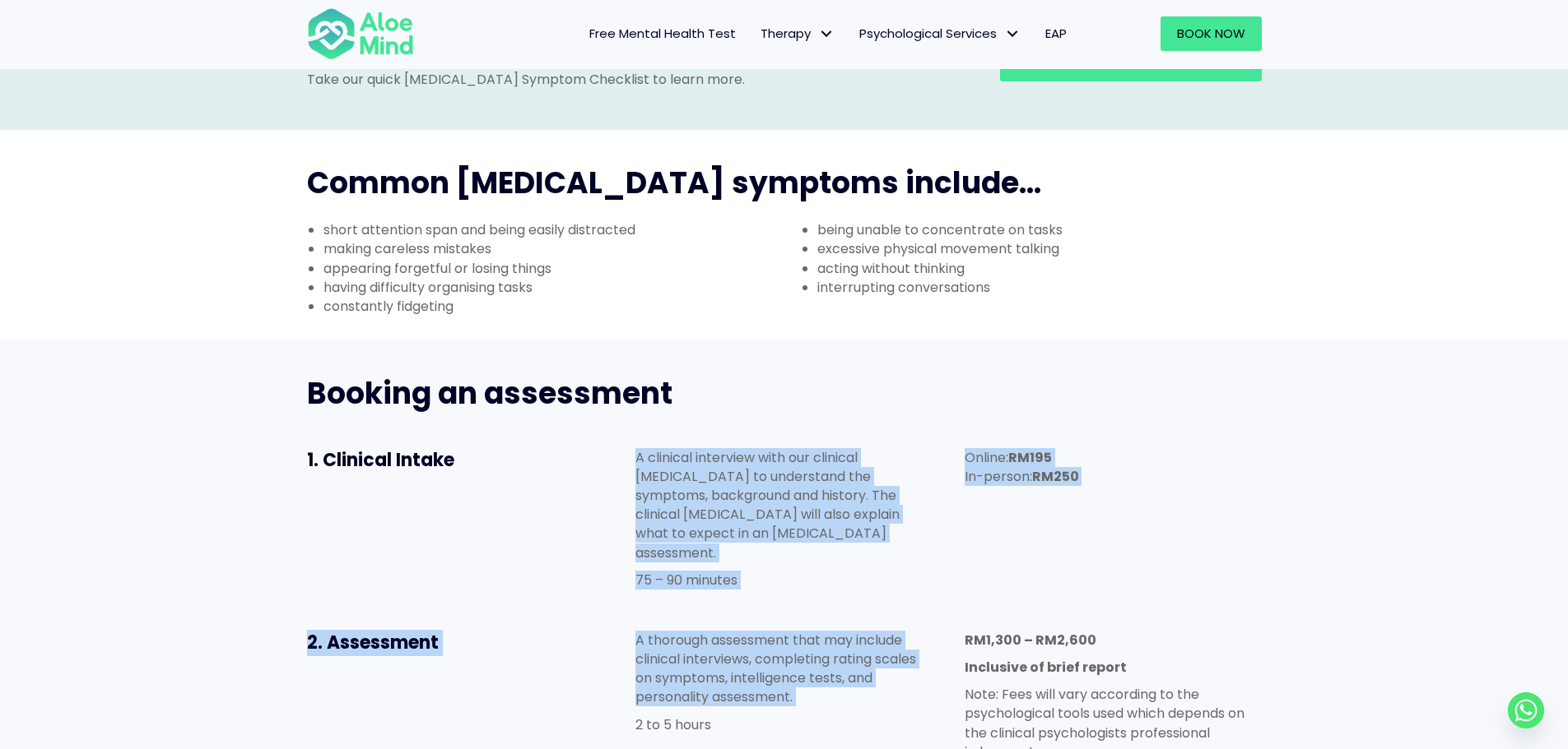
drag, startPoint x: 816, startPoint y: 594, endPoint x: 837, endPoint y: 401, distance: 194.1
click at [837, 401] on div "Booking an assessment 1. Clinical Intake A clinical interview with our clinical…" at bounding box center [784, 674] width 988 height 634
click at [837, 448] on p "A clinical interview with our clinical psychologist to understand the symptoms,…" at bounding box center [783, 505] width 296 height 114
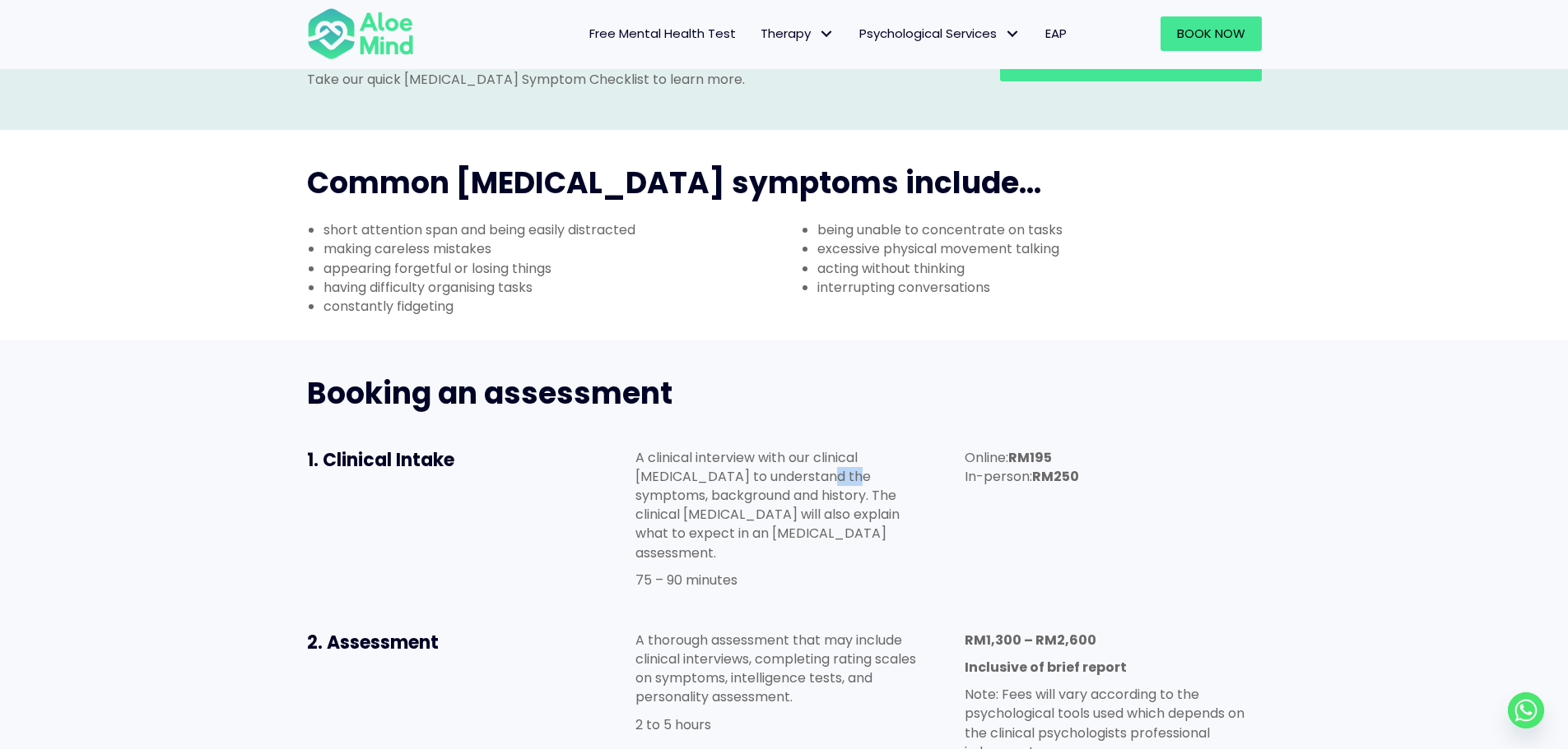
click at [837, 448] on p "A clinical interview with our clinical psychologist to understand the symptoms,…" at bounding box center [783, 505] width 296 height 114
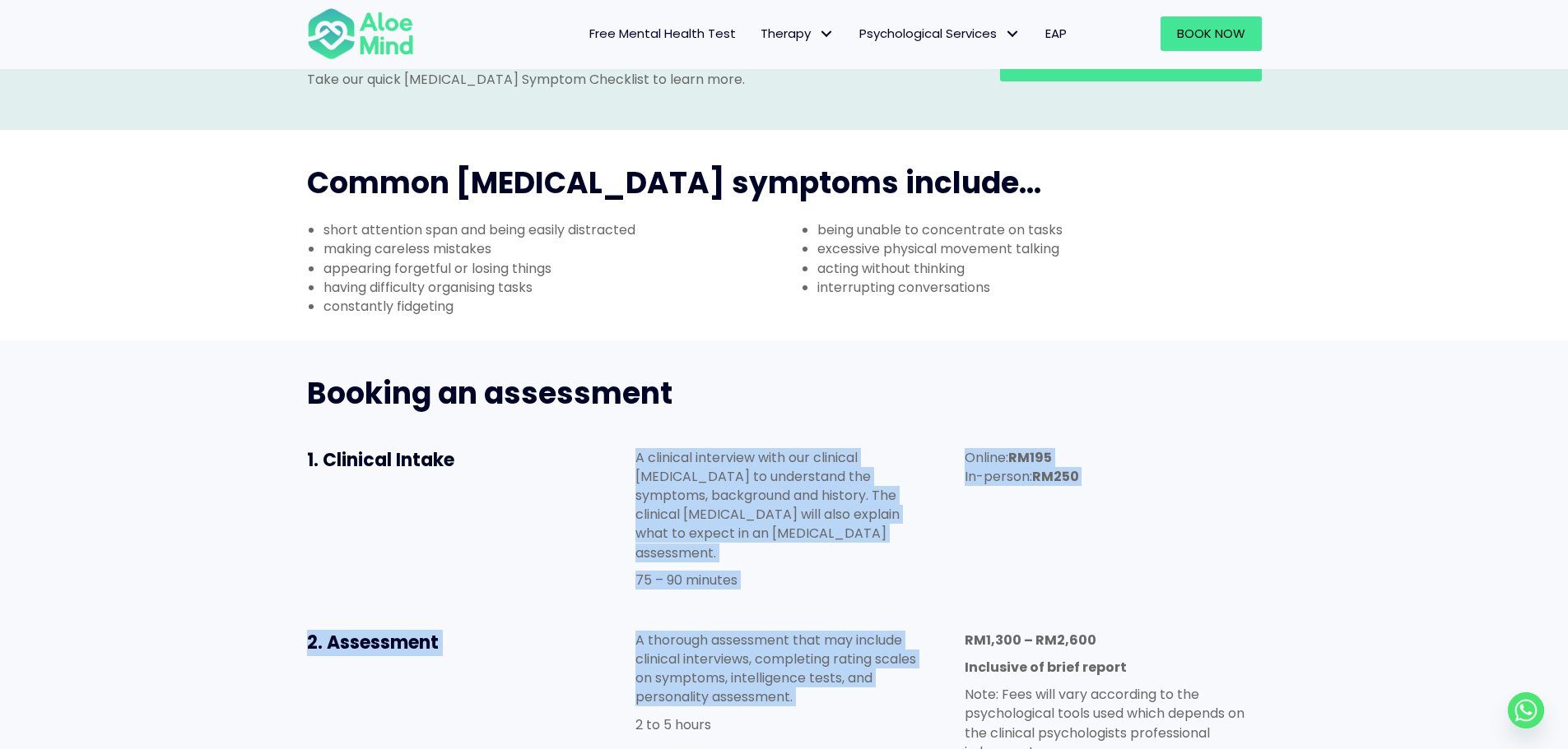
drag, startPoint x: 837, startPoint y: 401, endPoint x: 828, endPoint y: 593, distance: 192.2
click at [828, 593] on div "Booking an assessment 1. Clinical Intake A clinical interview with our clinical…" at bounding box center [784, 674] width 988 height 634
click at [828, 631] on p "A thorough assessment that may include clinical interviews, completing rating s…" at bounding box center [783, 669] width 296 height 77
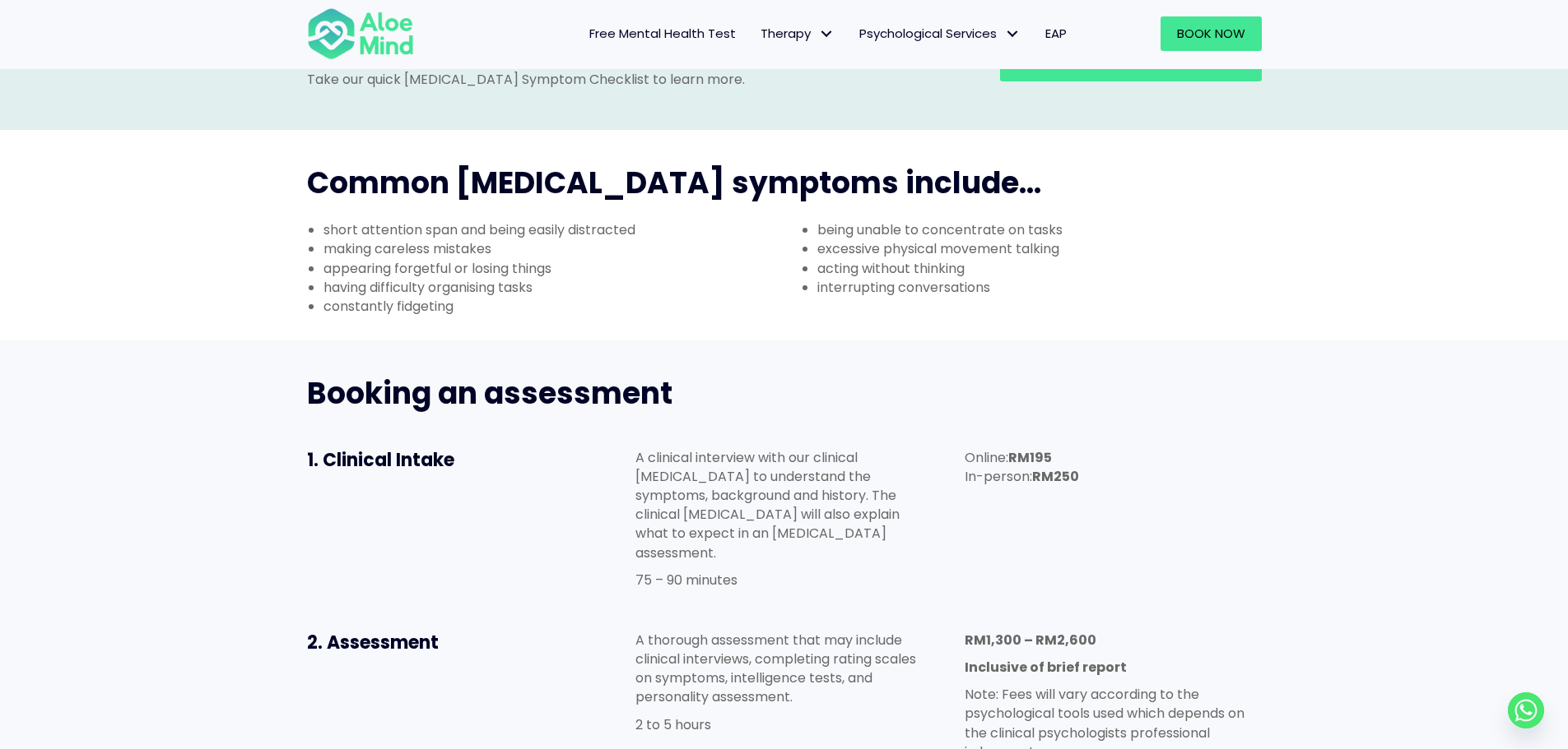
click at [828, 631] on p "A thorough assessment that may include clinical interviews, completing rating s…" at bounding box center [783, 669] width 296 height 77
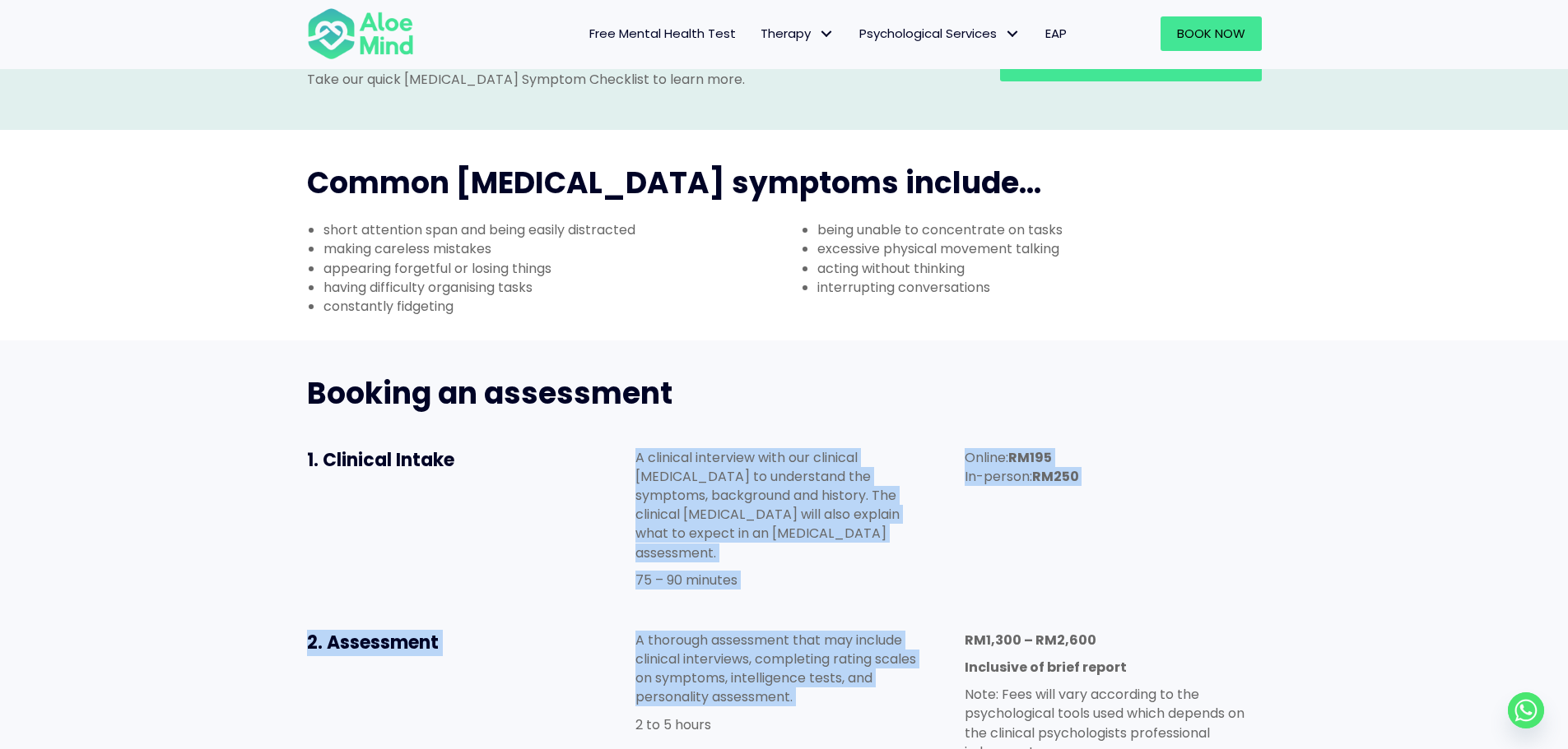
drag, startPoint x: 828, startPoint y: 593, endPoint x: 845, endPoint y: 397, distance: 196.7
click at [845, 397] on div "Booking an assessment 1. Clinical Intake A clinical interview with our clinical…" at bounding box center [784, 674] width 988 height 634
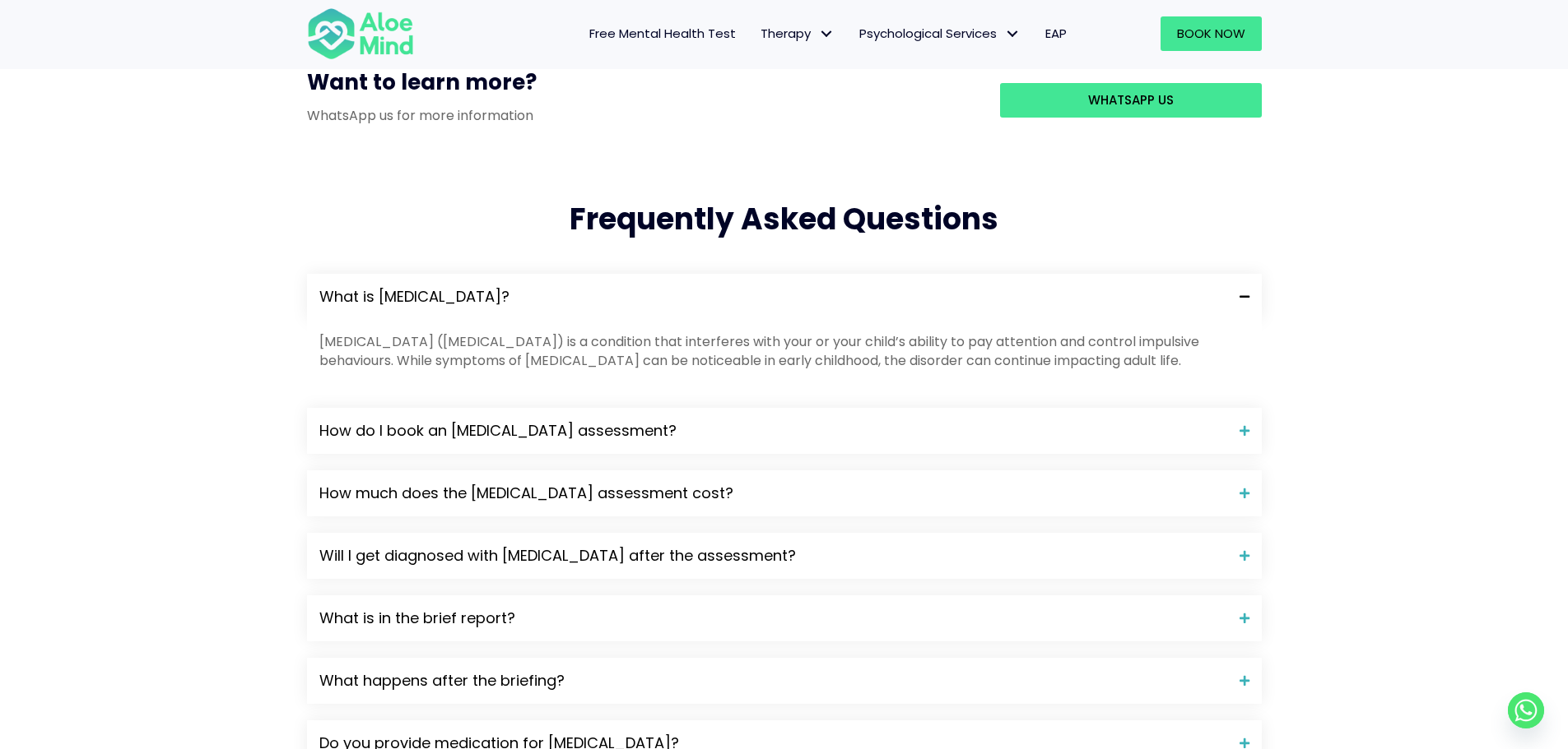
scroll to position [1563, 0]
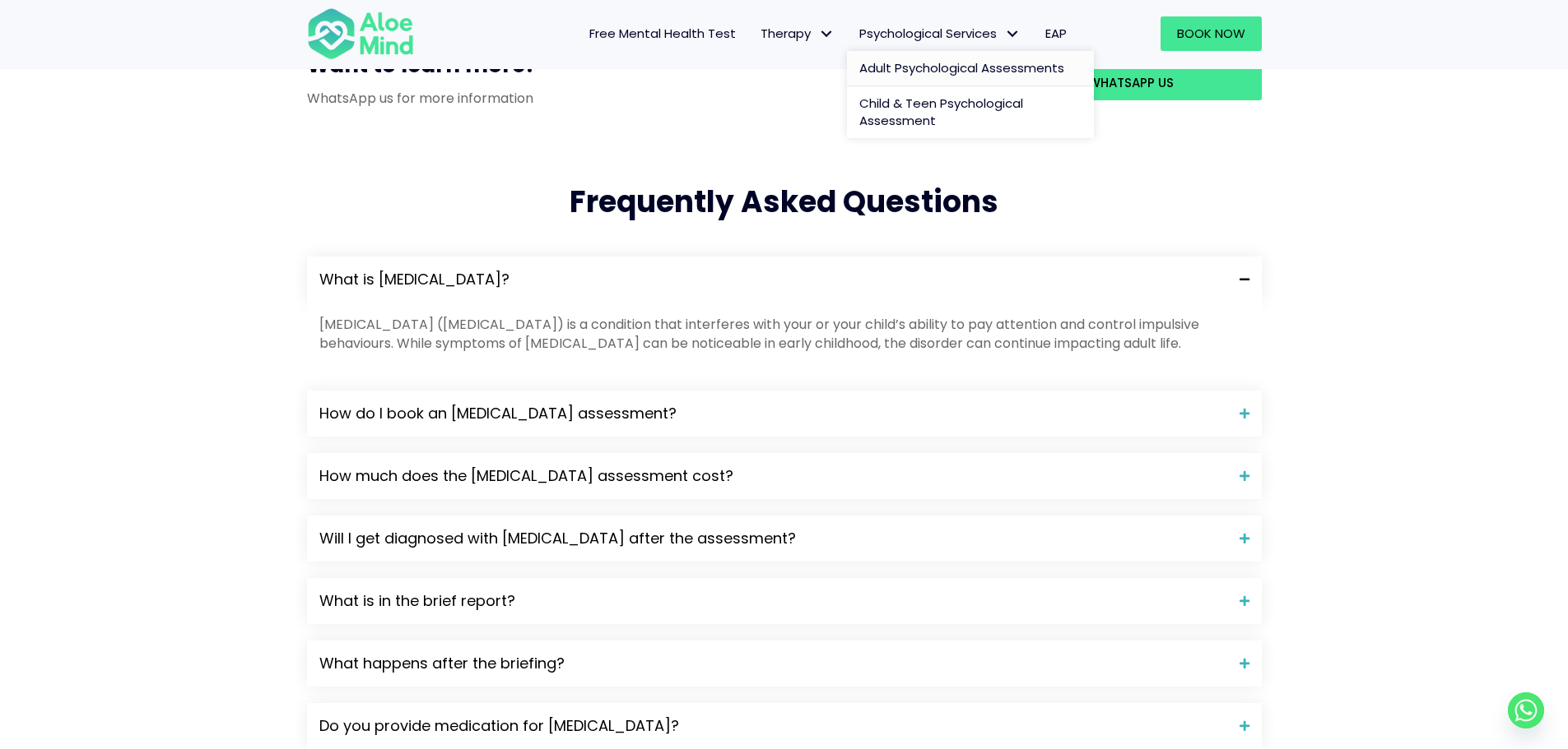
click at [927, 73] on span "Adult Psychological Assessments" at bounding box center [961, 68] width 205 height 17
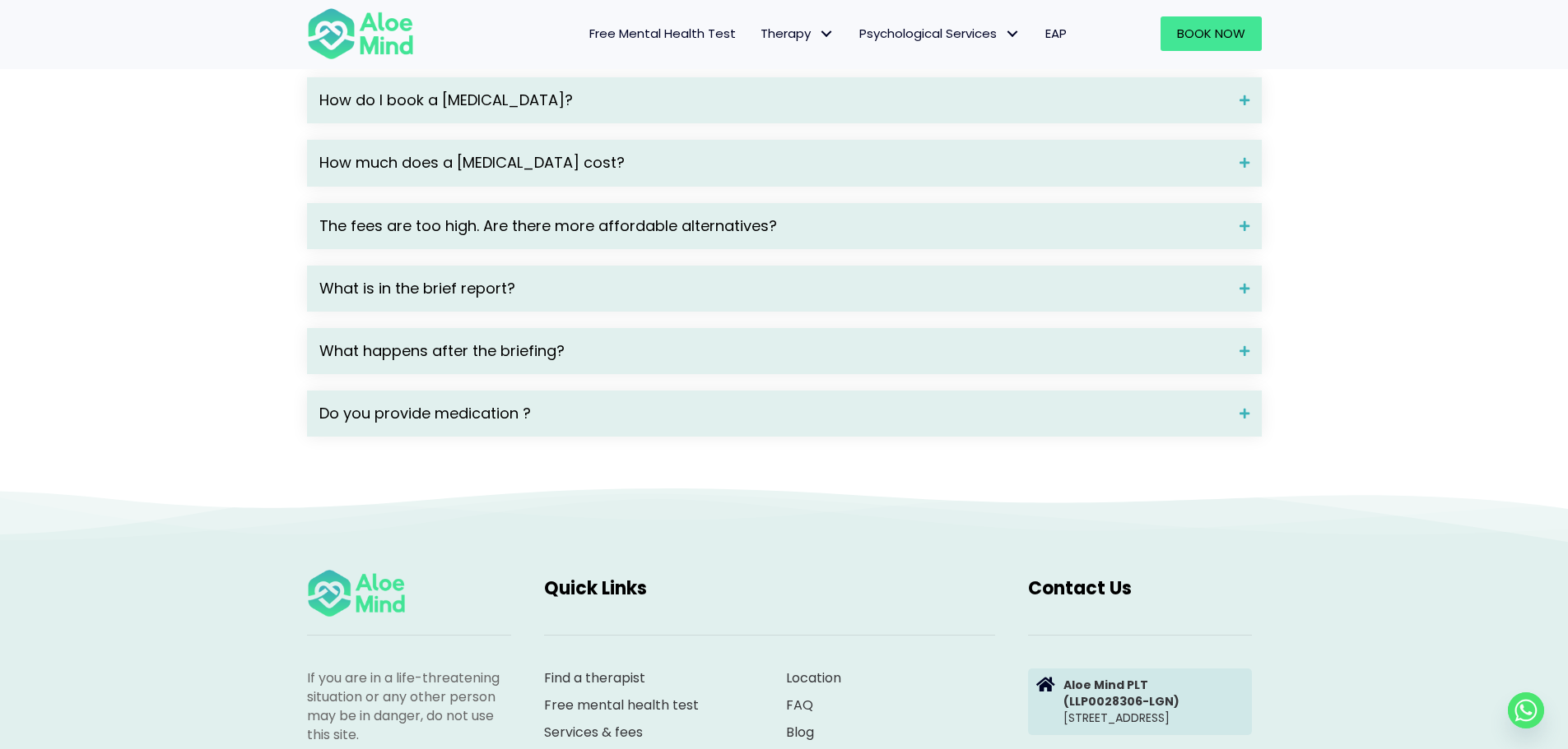
scroll to position [2386, 0]
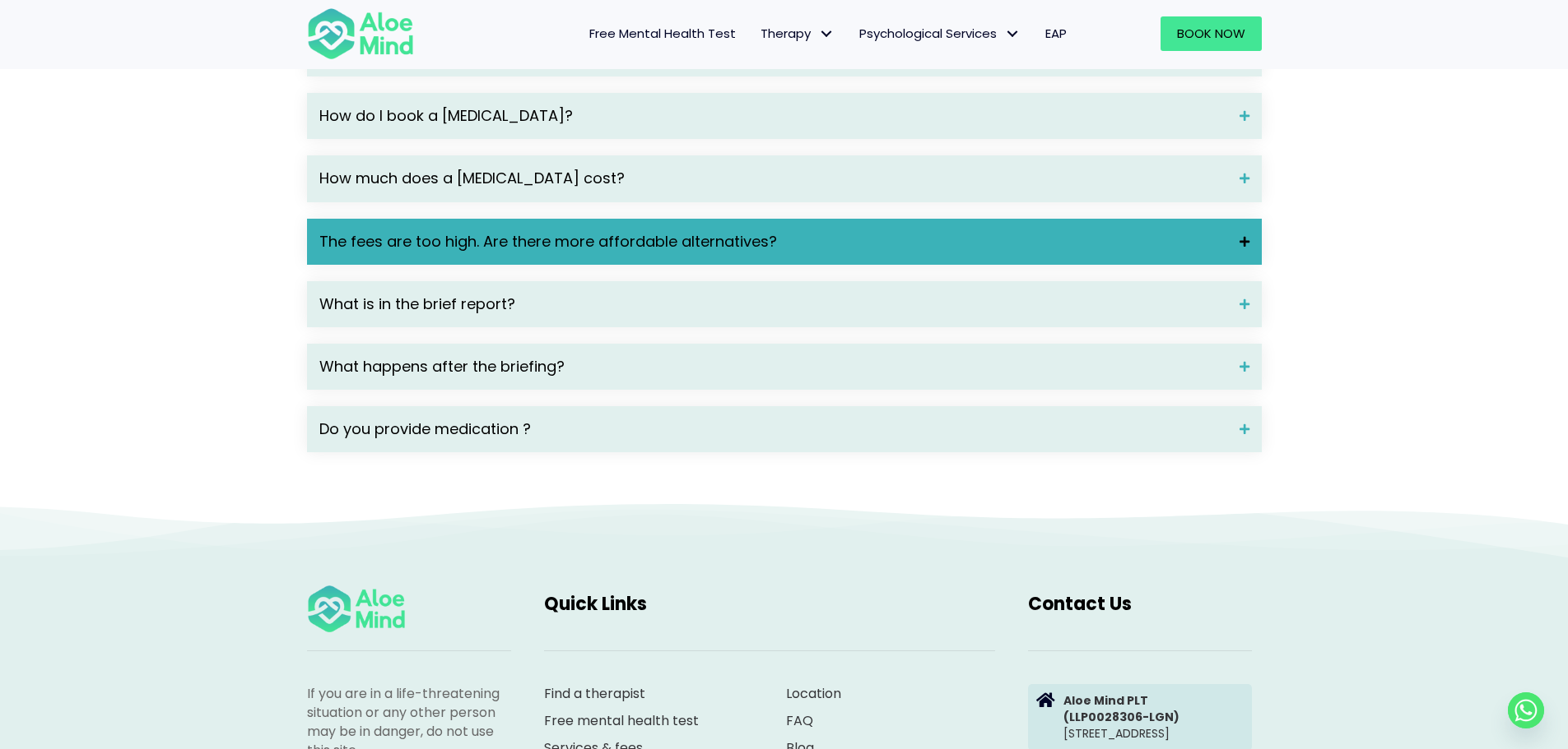
click at [867, 252] on span "The fees are too high. Are there more affordable alternatives?" at bounding box center [773, 242] width 908 height 22
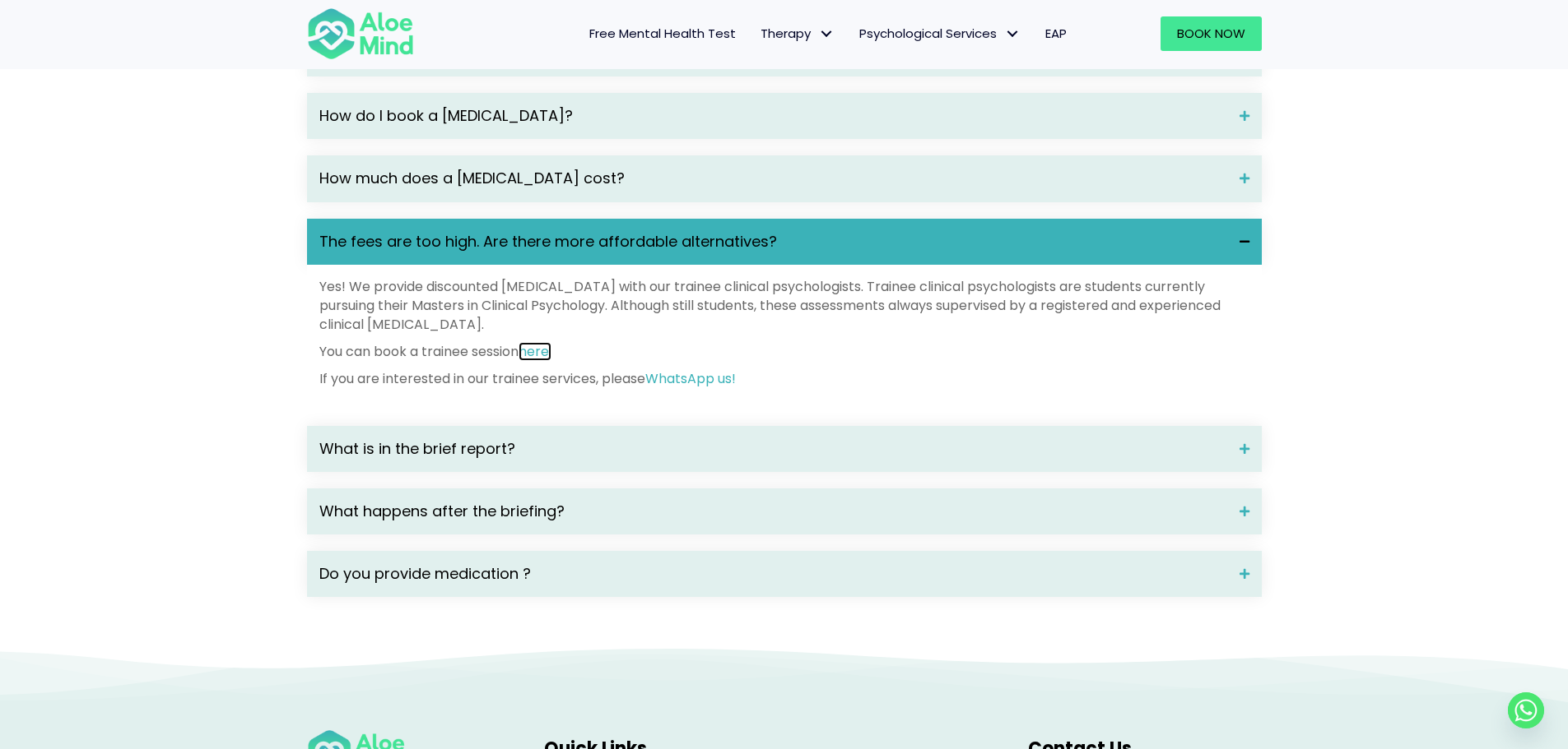
click at [536, 361] on link "here." at bounding box center [535, 352] width 33 height 19
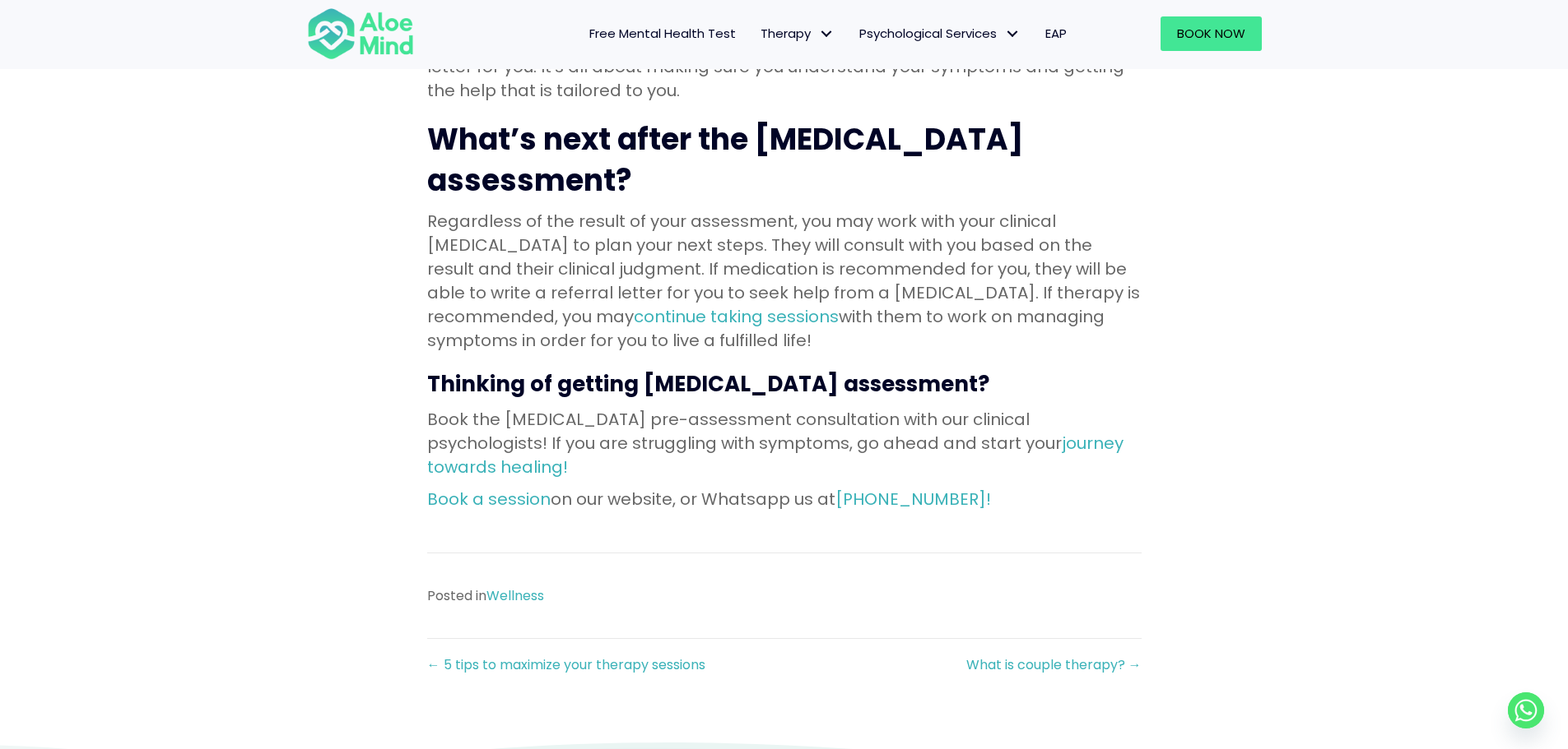
scroll to position [2057, 0]
